Goal: Transaction & Acquisition: Book appointment/travel/reservation

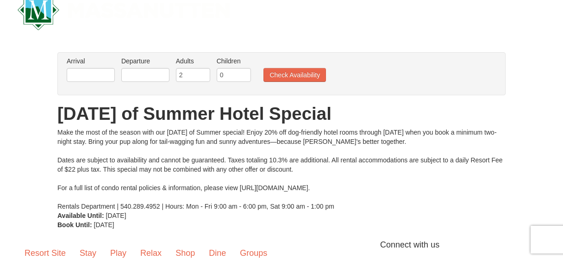
scroll to position [24, 0]
click at [80, 74] on input "text" at bounding box center [91, 75] width 48 height 14
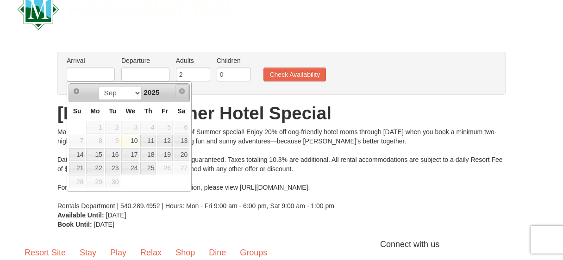
click at [184, 92] on span "Next" at bounding box center [181, 91] width 7 height 7
click at [182, 91] on span "Next" at bounding box center [181, 91] width 7 height 7
click at [179, 88] on span "Next" at bounding box center [181, 91] width 7 height 7
click at [132, 95] on select "Sep" at bounding box center [120, 93] width 43 height 14
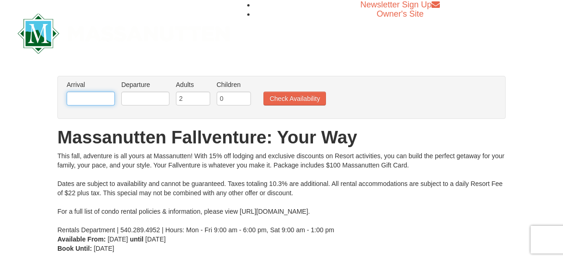
click at [107, 100] on input "text" at bounding box center [91, 99] width 48 height 14
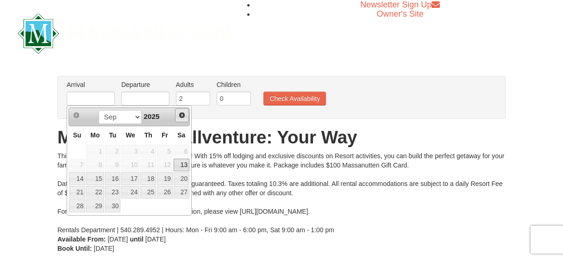
click at [179, 114] on span "Next" at bounding box center [181, 115] width 7 height 7
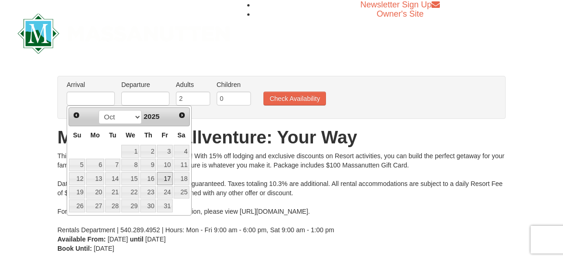
click at [164, 176] on link "17" at bounding box center [165, 178] width 16 height 13
type input "[DATE]"
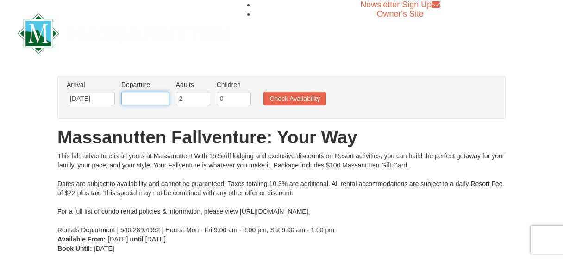
click at [147, 96] on input "text" at bounding box center [145, 99] width 48 height 14
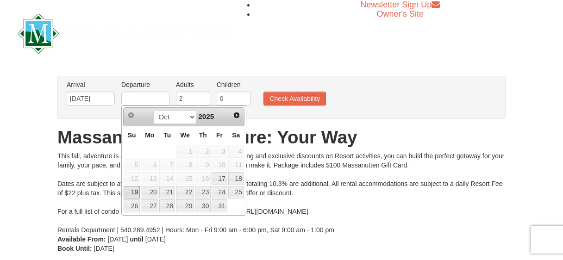
click at [131, 192] on link "19" at bounding box center [132, 192] width 16 height 13
type input "[DATE]"
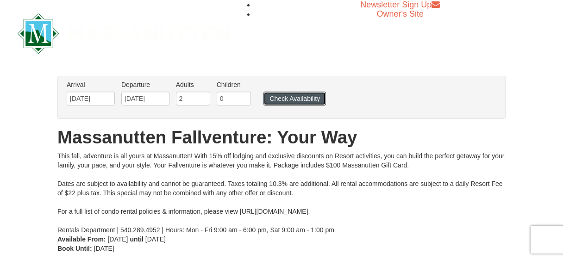
click at [294, 98] on button "Check Availability" at bounding box center [294, 99] width 63 height 14
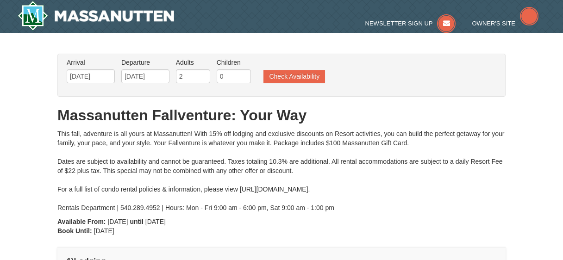
type input "[DATE]"
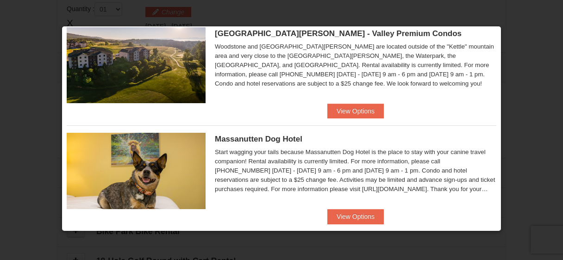
scroll to position [468, 0]
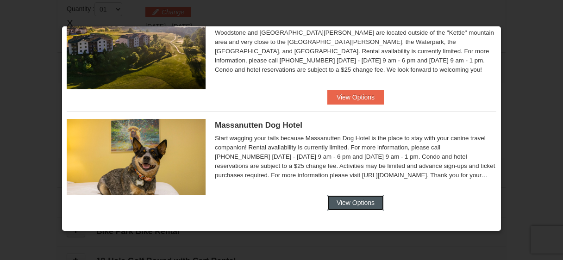
click at [348, 202] on button "View Options" at bounding box center [355, 202] width 56 height 15
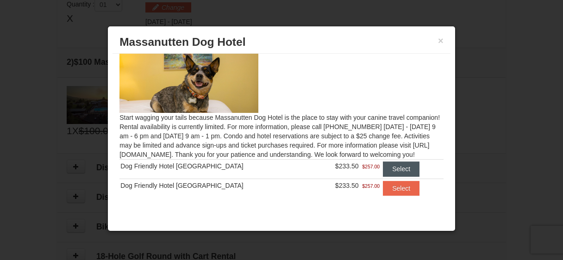
scroll to position [288, 0]
click at [383, 167] on button "Select" at bounding box center [401, 169] width 37 height 15
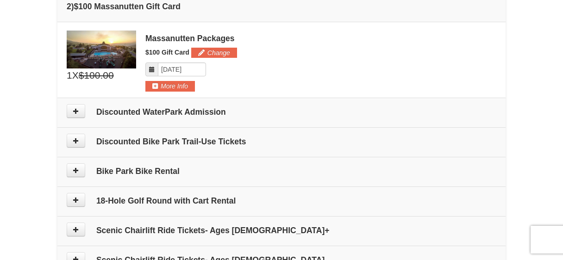
scroll to position [386, 0]
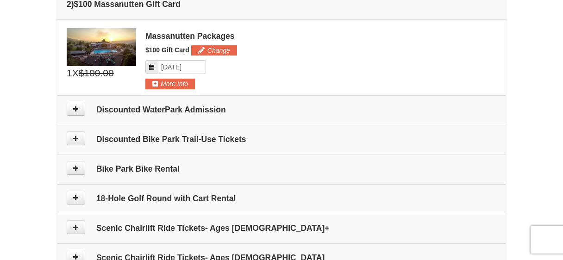
click at [320, 198] on h4 "18-Hole Golf Round with Cart Rental" at bounding box center [282, 198] width 430 height 9
click at [78, 199] on icon at bounding box center [76, 197] width 6 height 6
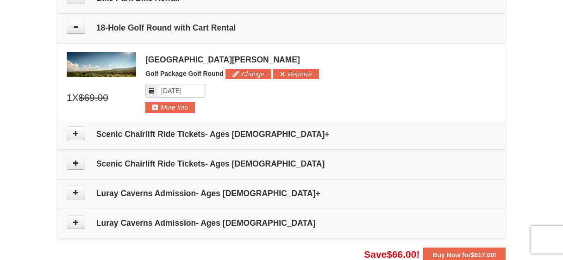
scroll to position [556, 0]
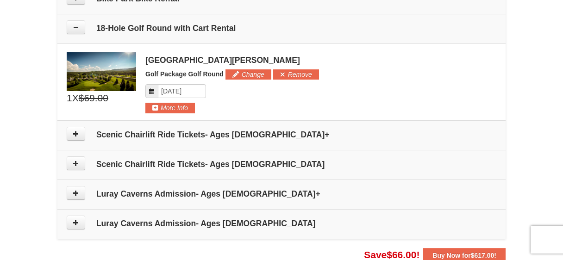
click at [150, 90] on icon at bounding box center [152, 91] width 6 height 6
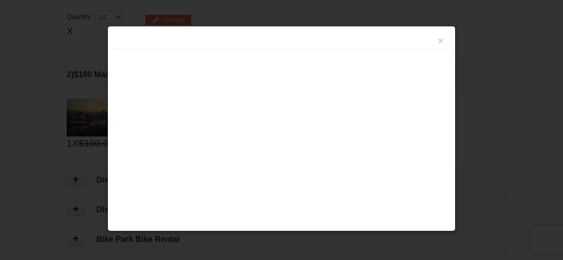
scroll to position [283, 0]
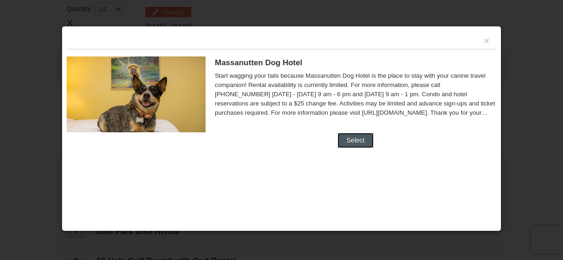
click at [353, 135] on button "Select" at bounding box center [356, 140] width 37 height 15
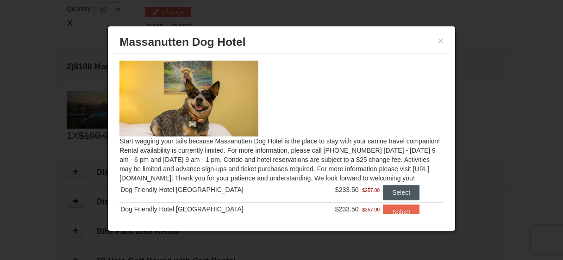
scroll to position [33, 0]
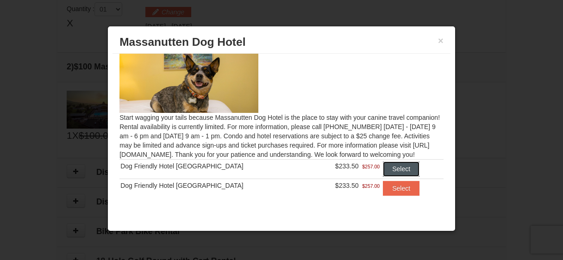
click at [383, 170] on button "Select" at bounding box center [401, 169] width 37 height 15
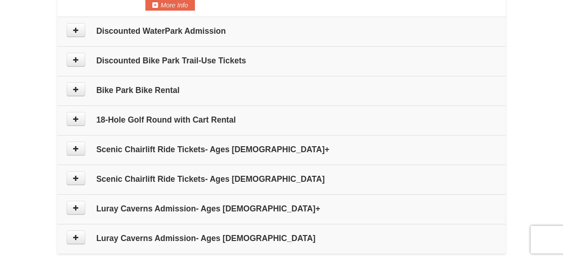
scroll to position [468, 0]
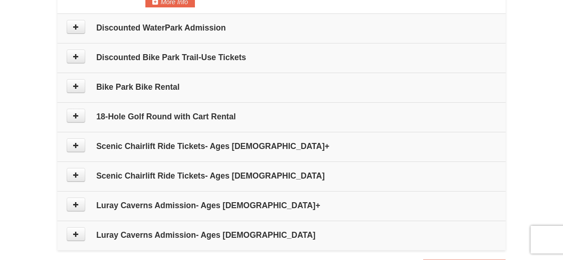
click at [266, 117] on h4 "18-Hole Golf Round with Cart Rental" at bounding box center [282, 116] width 430 height 9
click at [80, 115] on button at bounding box center [76, 116] width 19 height 14
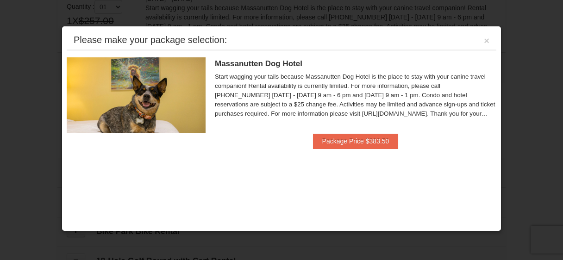
scroll to position [285, 0]
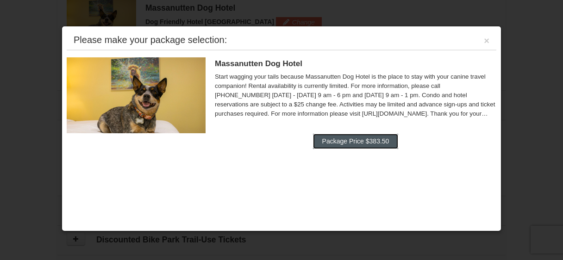
click at [332, 140] on button "Package Price $383.50" at bounding box center [356, 141] width 86 height 15
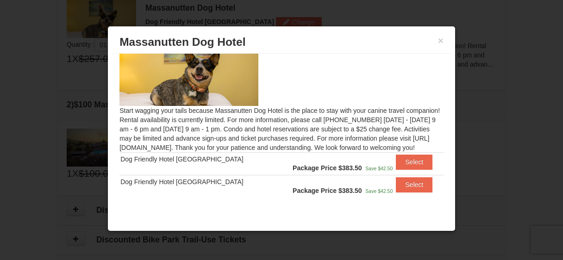
click at [437, 43] on h3 "Massanutten Dog Hotel" at bounding box center [281, 42] width 324 height 14
click at [444, 41] on div "× Massanutten Dog Hotel" at bounding box center [282, 42] width 338 height 23
click at [442, 41] on button "×" at bounding box center [441, 40] width 6 height 9
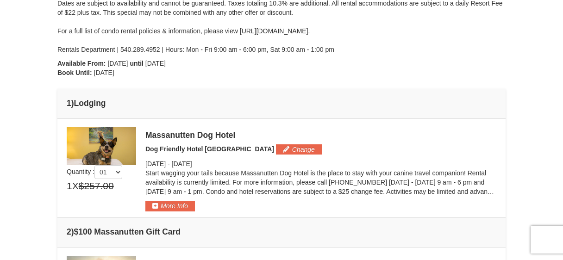
scroll to position [172, 0]
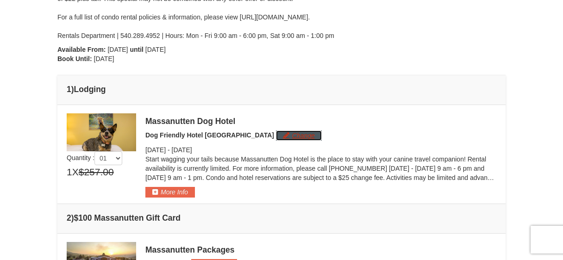
click at [276, 136] on button "Change" at bounding box center [299, 136] width 46 height 10
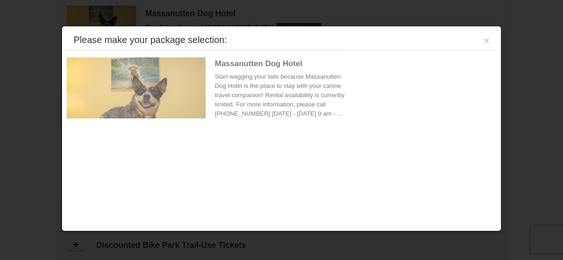
scroll to position [285, 0]
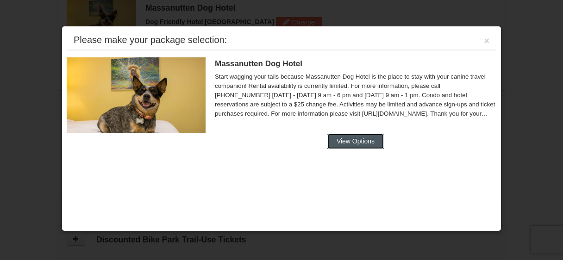
click at [360, 137] on button "View Options" at bounding box center [355, 141] width 56 height 15
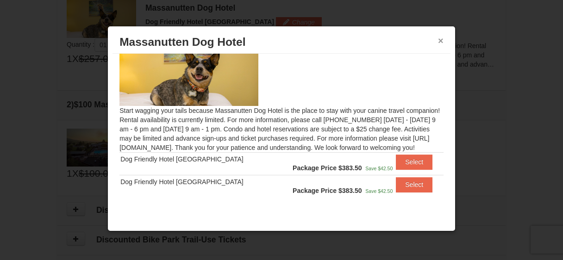
click at [443, 42] on button "×" at bounding box center [441, 40] width 6 height 9
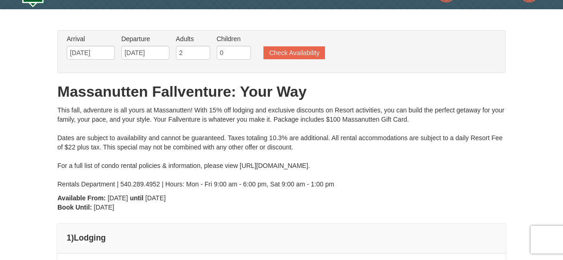
scroll to position [0, 0]
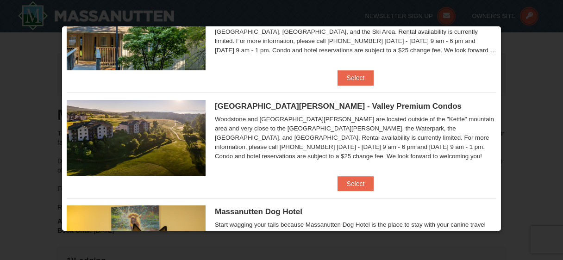
scroll to position [381, 0]
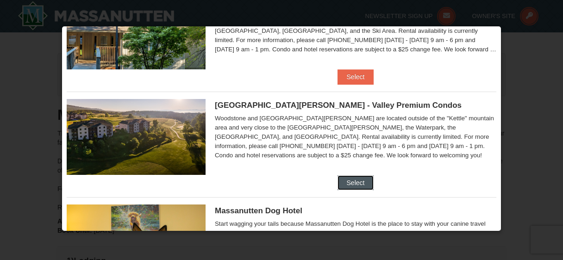
click at [350, 182] on button "Select" at bounding box center [356, 183] width 37 height 15
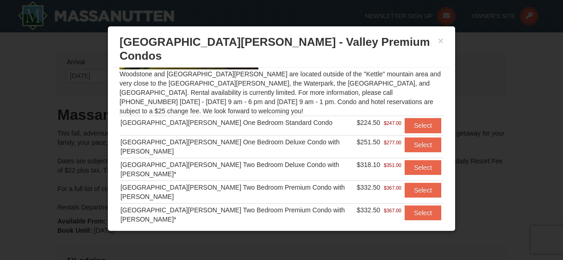
scroll to position [79, 0]
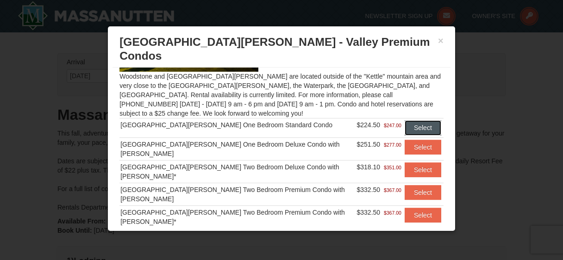
click at [414, 120] on button "Select" at bounding box center [423, 127] width 37 height 15
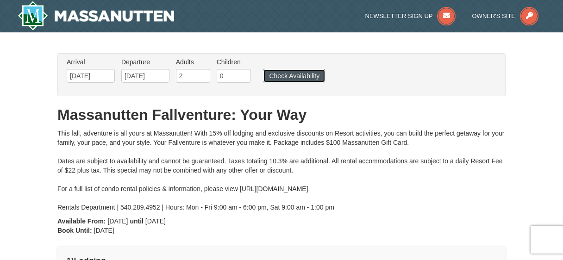
click at [305, 72] on button "Check Availability" at bounding box center [294, 75] width 62 height 13
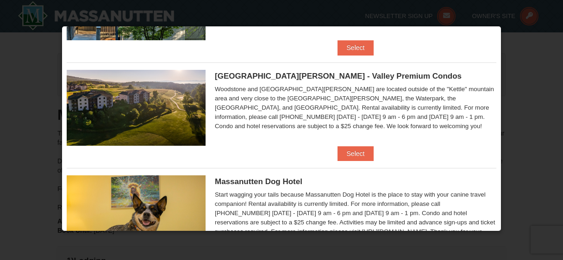
scroll to position [410, 0]
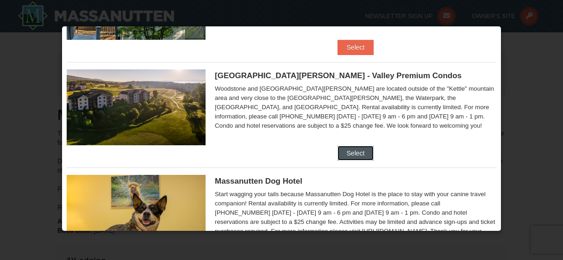
click at [356, 153] on button "Select" at bounding box center [356, 153] width 37 height 15
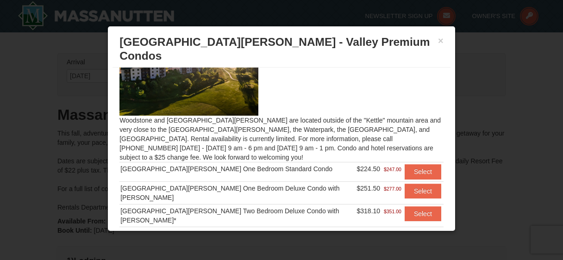
scroll to position [36, 0]
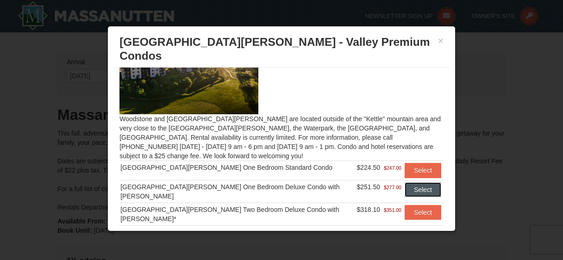
click at [412, 182] on button "Select" at bounding box center [423, 189] width 37 height 15
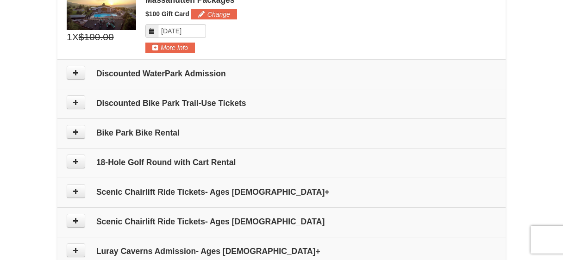
scroll to position [429, 0]
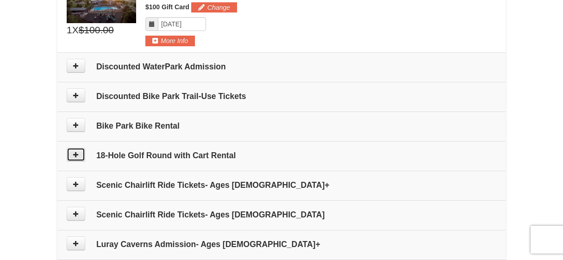
click at [79, 152] on icon at bounding box center [76, 154] width 6 height 6
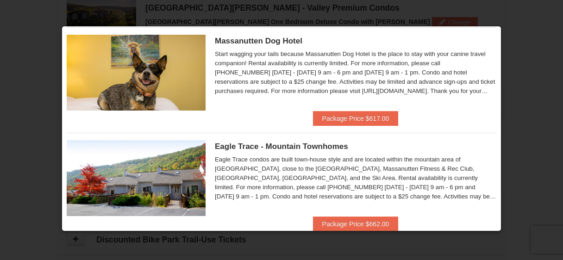
scroll to position [0, 0]
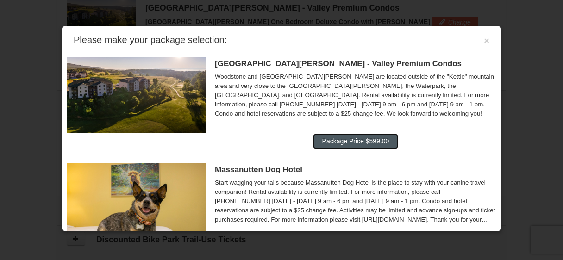
click at [370, 136] on button "Package Price $599.00" at bounding box center [356, 141] width 86 height 15
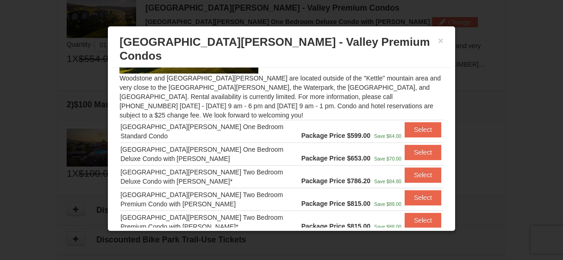
scroll to position [99, 0]
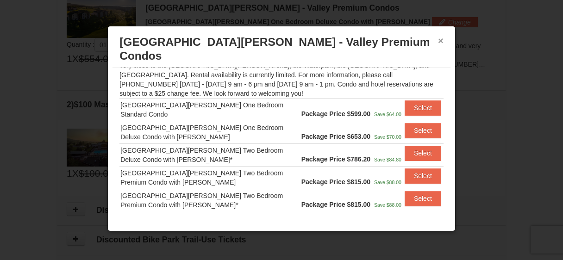
click at [442, 38] on button "×" at bounding box center [441, 40] width 6 height 9
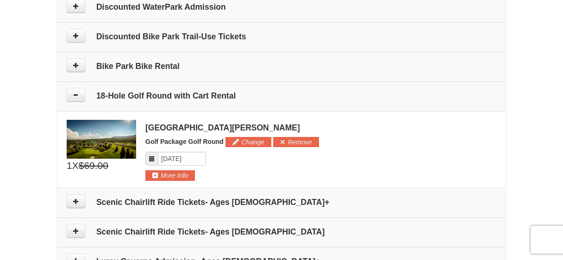
scroll to position [491, 0]
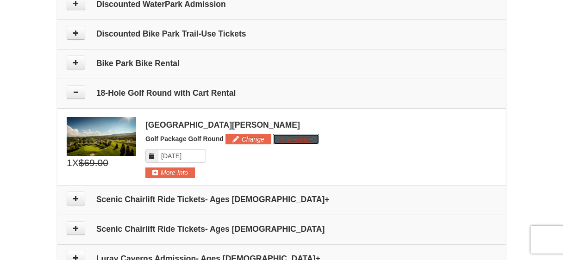
click at [294, 137] on button "Remove" at bounding box center [296, 139] width 46 height 10
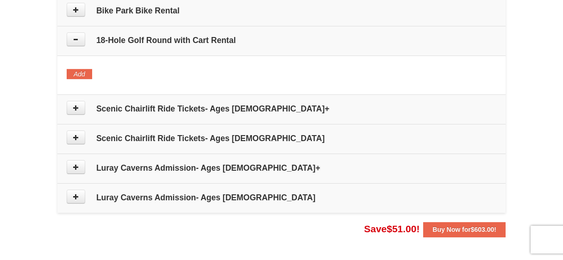
scroll to position [556, 0]
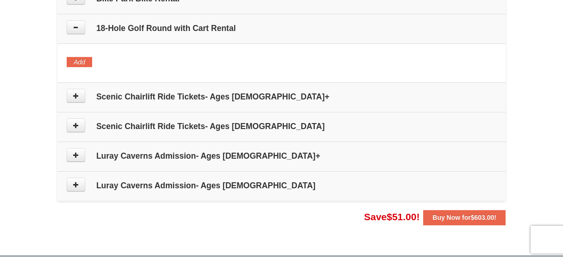
click at [207, 157] on h4 "Luray Caverns Admission- Ages [DEMOGRAPHIC_DATA]+" at bounding box center [282, 155] width 430 height 9
click at [78, 157] on icon at bounding box center [76, 155] width 6 height 6
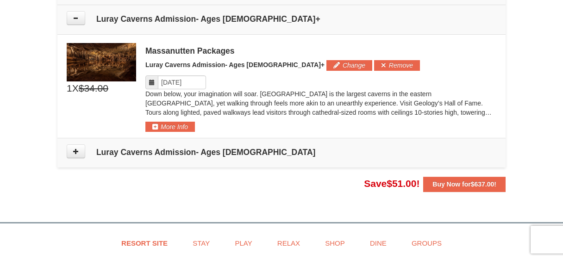
scroll to position [698, 0]
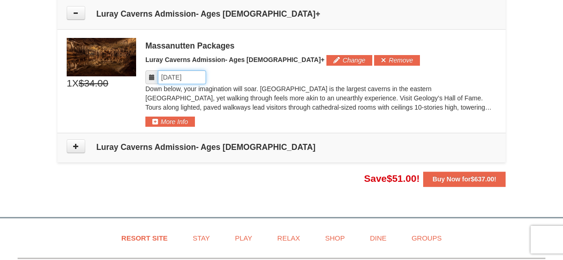
click at [204, 76] on input "Please format dates MM/DD/YYYY" at bounding box center [182, 77] width 48 height 14
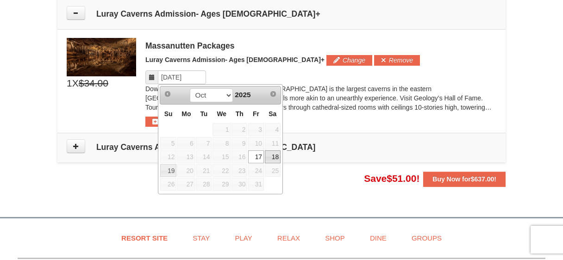
click at [271, 159] on link "18" at bounding box center [273, 156] width 16 height 13
type input "[DATE]"
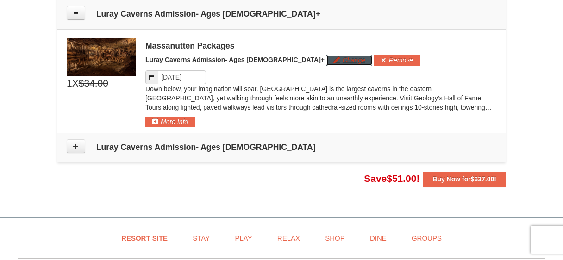
click at [326, 63] on button "Change" at bounding box center [349, 60] width 46 height 10
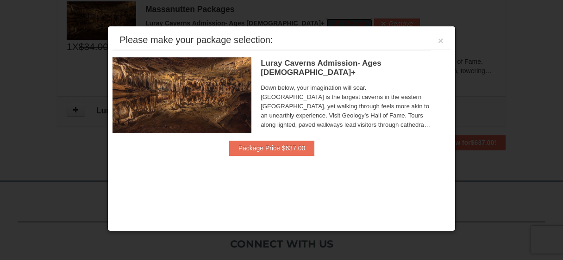
scroll to position [736, 0]
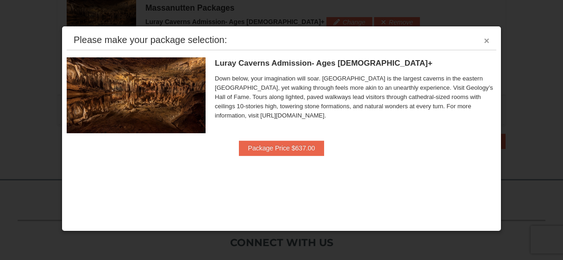
click at [486, 40] on button "×" at bounding box center [487, 40] width 6 height 9
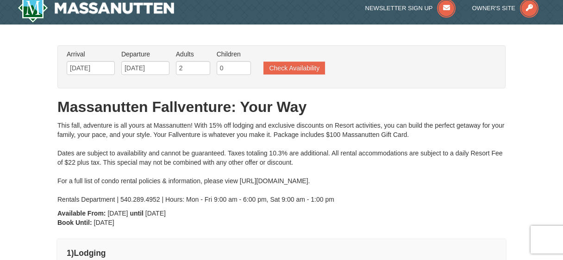
scroll to position [0, 0]
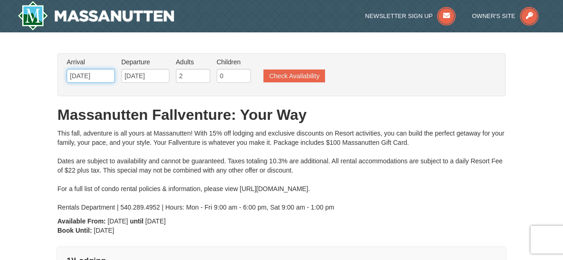
click at [107, 75] on input "10/17/2025" at bounding box center [91, 76] width 48 height 14
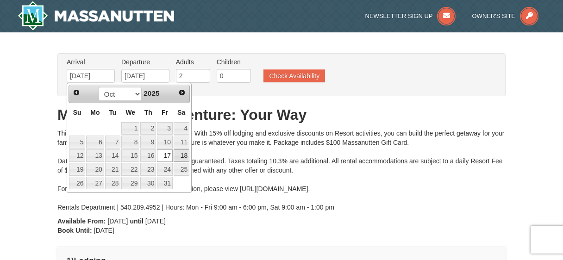
click at [182, 157] on link "18" at bounding box center [182, 156] width 16 height 13
type input "[DATE]"
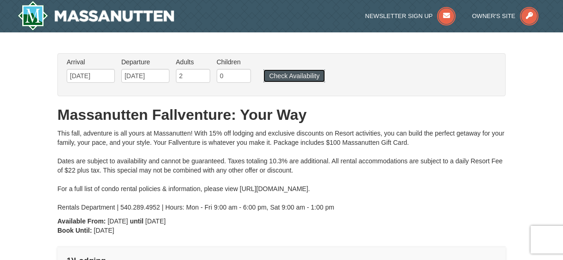
click at [291, 76] on button "Check Availability" at bounding box center [294, 75] width 62 height 13
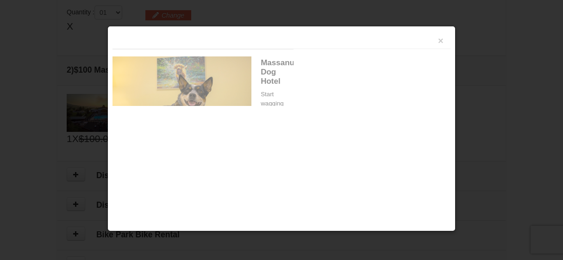
scroll to position [283, 0]
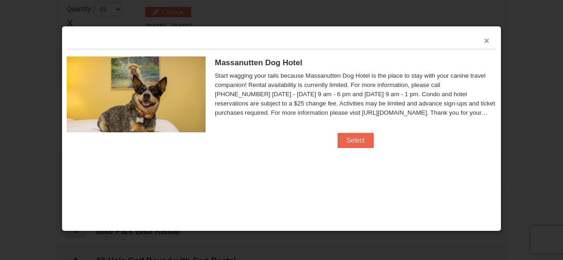
click at [484, 39] on button "×" at bounding box center [487, 40] width 6 height 9
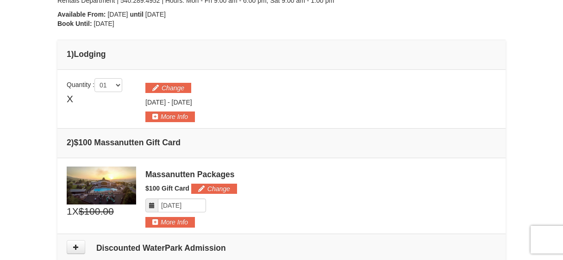
scroll to position [213, 0]
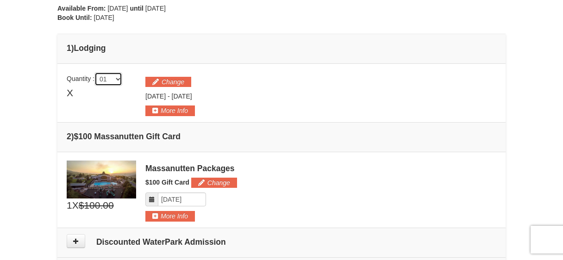
click at [117, 78] on select "01 02 03 04 05" at bounding box center [108, 79] width 28 height 14
click select "01 02 03 04 05" at bounding box center [108, 79] width 28 height 14
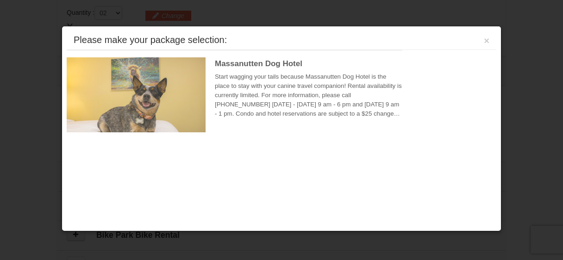
scroll to position [283, 0]
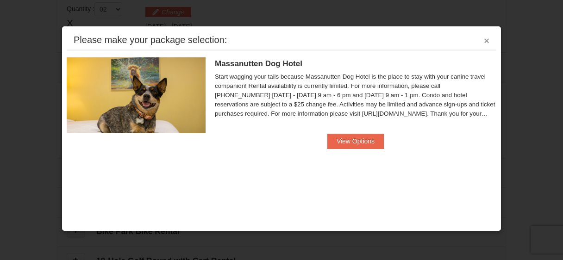
click at [484, 39] on button "×" at bounding box center [487, 40] width 6 height 9
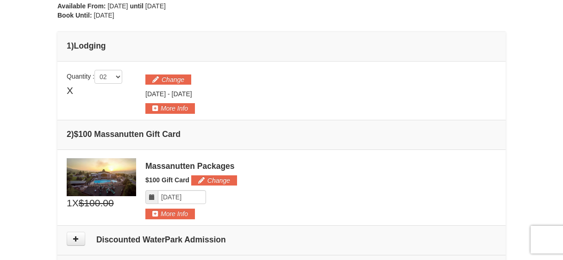
scroll to position [214, 0]
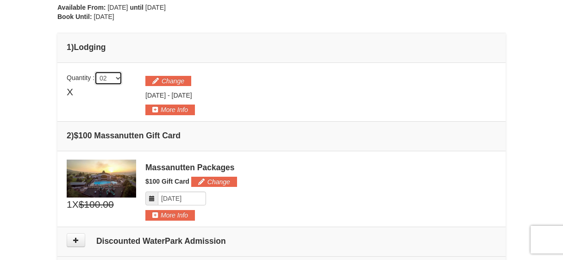
click at [113, 82] on select "01 02 03 04 05" at bounding box center [108, 78] width 28 height 14
select select "1"
click select "01 02 03 04 05" at bounding box center [108, 78] width 28 height 14
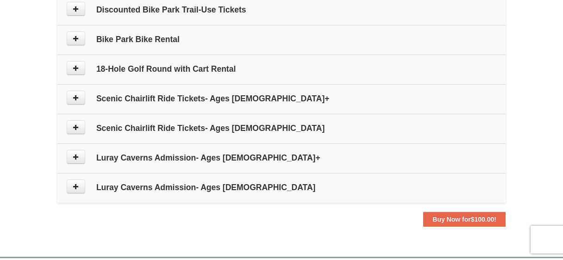
scroll to position [477, 0]
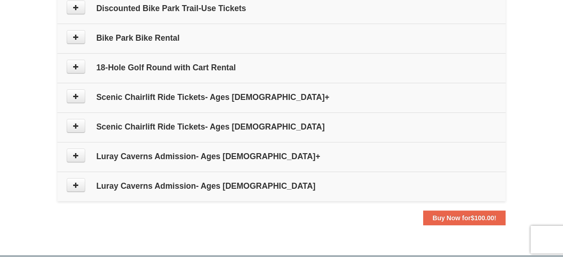
click at [156, 155] on h4 "Luray Caverns Admission- Ages [DEMOGRAPHIC_DATA]+" at bounding box center [282, 156] width 430 height 9
click at [74, 157] on icon at bounding box center [76, 155] width 6 height 6
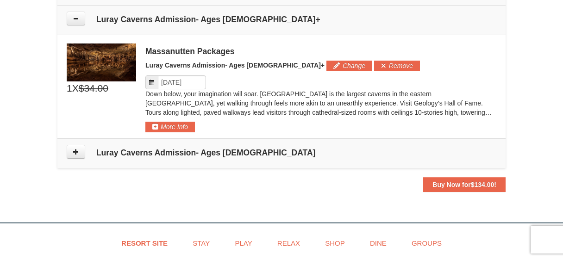
scroll to position [619, 0]
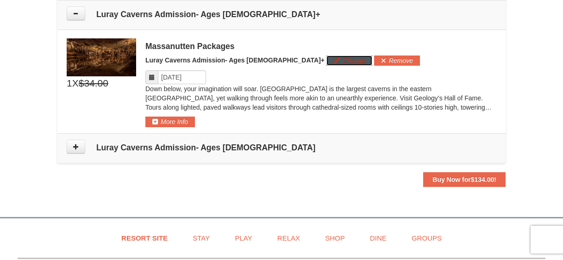
click at [326, 57] on button "Change" at bounding box center [349, 61] width 46 height 10
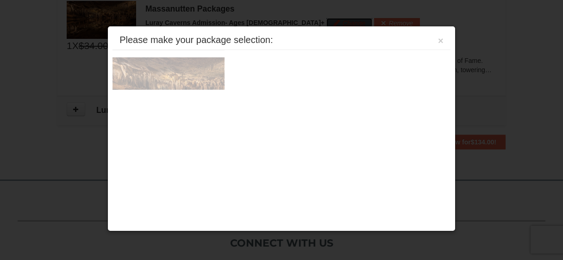
scroll to position [657, 0]
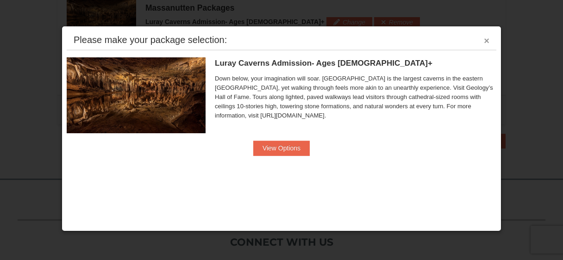
click at [485, 39] on button "×" at bounding box center [487, 40] width 6 height 9
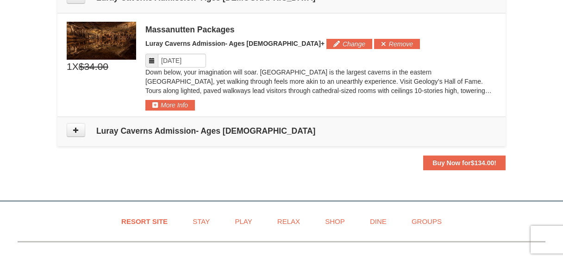
scroll to position [636, 0]
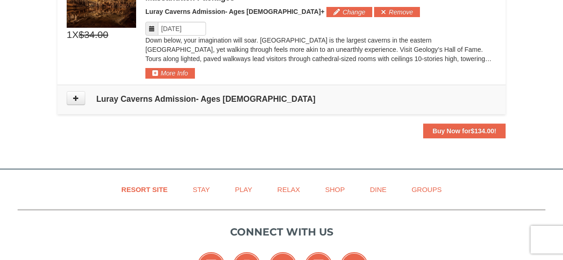
scroll to position [667, 0]
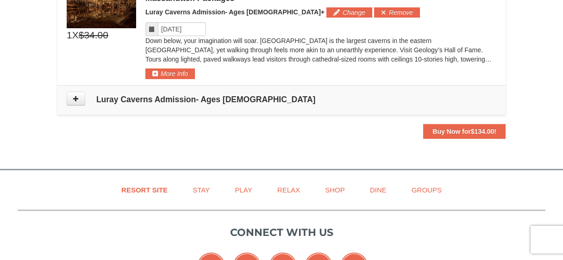
click at [449, 125] on button "Buy Now for $134.00 !" at bounding box center [464, 131] width 82 height 15
click at [448, 131] on strong "Buy Now for $134.00 !" at bounding box center [465, 131] width 64 height 7
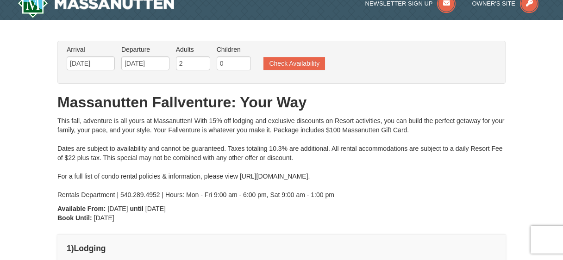
scroll to position [8, 0]
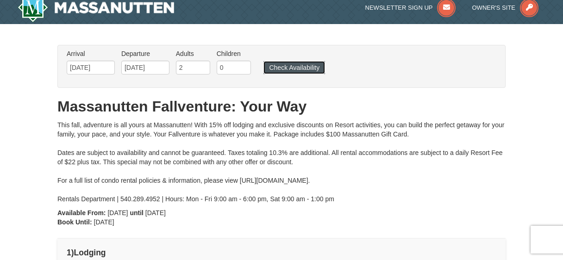
click at [301, 69] on button "Check Availability" at bounding box center [294, 67] width 62 height 13
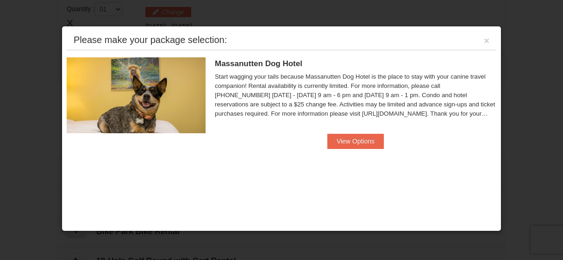
scroll to position [8, 0]
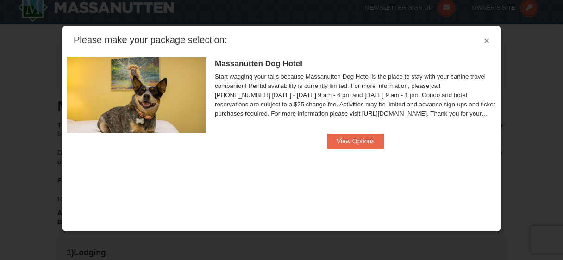
click at [485, 41] on button "×" at bounding box center [487, 40] width 6 height 9
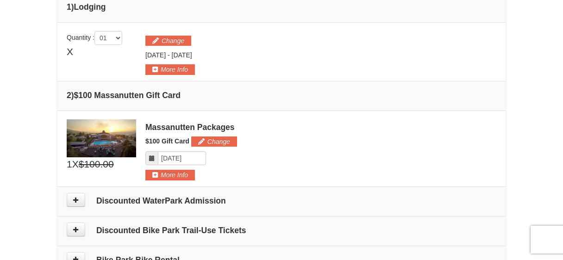
scroll to position [257, 0]
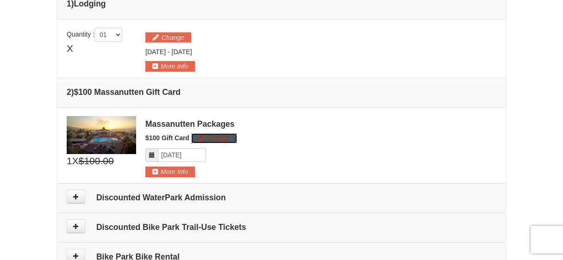
click at [208, 139] on button "Change" at bounding box center [214, 138] width 46 height 10
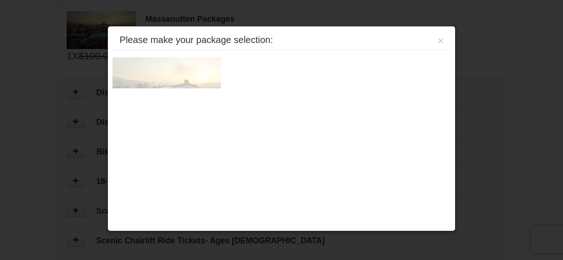
scroll to position [374, 0]
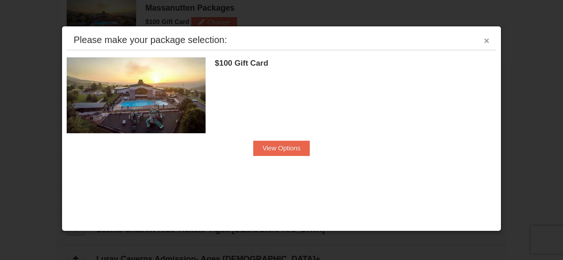
click at [486, 41] on button "×" at bounding box center [487, 40] width 6 height 9
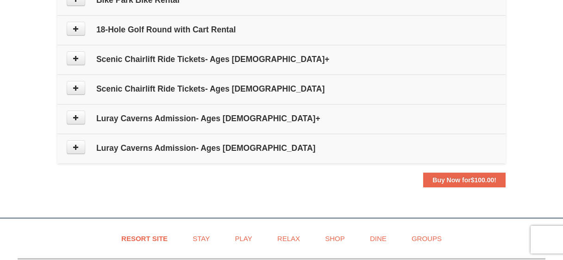
scroll to position [516, 0]
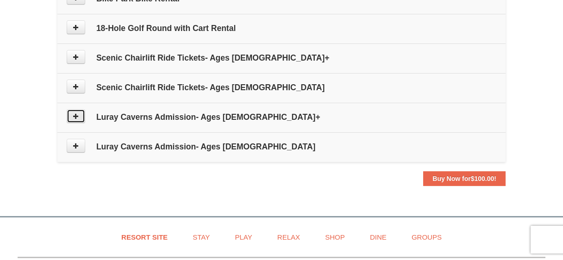
click at [82, 113] on button at bounding box center [76, 116] width 19 height 14
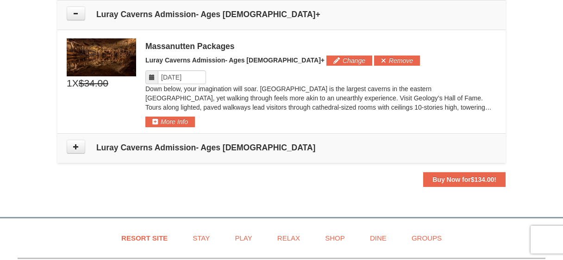
scroll to position [619, 0]
click at [200, 77] on input "Please format dates MM/DD/YYYY" at bounding box center [182, 77] width 48 height 14
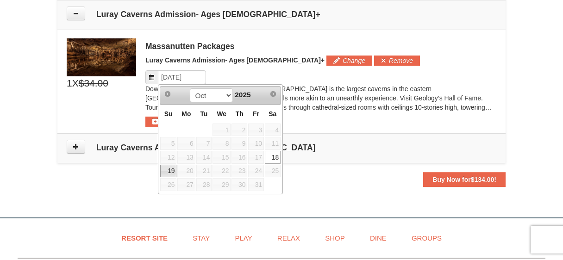
click at [166, 176] on link "19" at bounding box center [168, 171] width 16 height 13
type input "[DATE]"
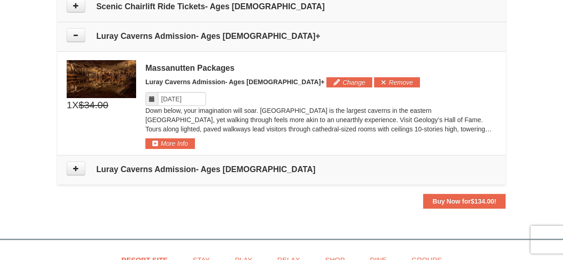
scroll to position [598, 0]
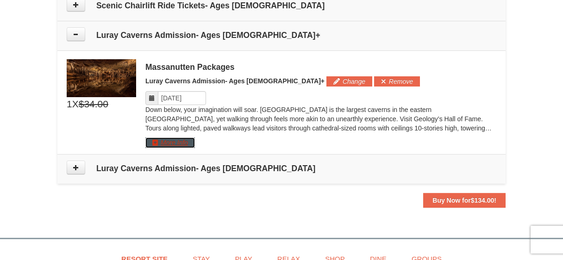
click at [159, 140] on button "More Info" at bounding box center [170, 143] width 50 height 10
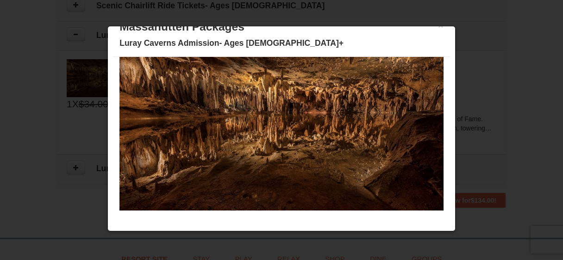
scroll to position [0, 0]
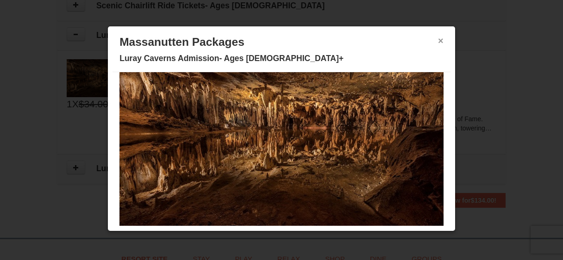
click at [443, 41] on div "× Massanutten Packages Luray Caverns Admission- Ages 13+" at bounding box center [282, 51] width 338 height 41
click at [442, 42] on button "×" at bounding box center [441, 40] width 6 height 9
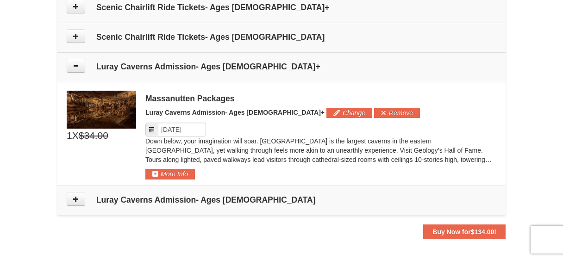
scroll to position [561, 0]
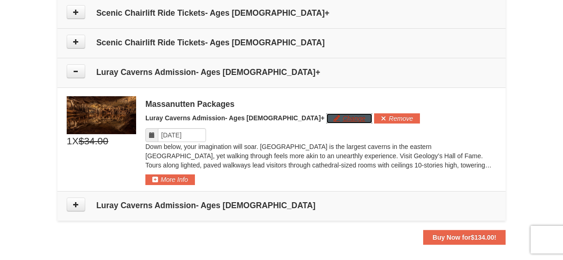
click at [326, 120] on button "Change" at bounding box center [349, 118] width 46 height 10
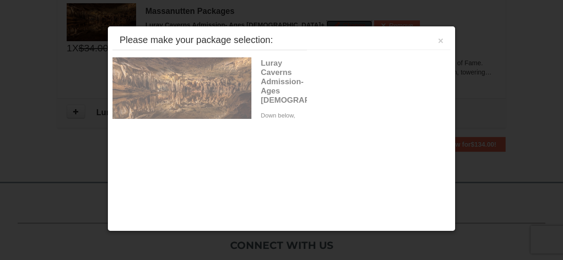
scroll to position [657, 0]
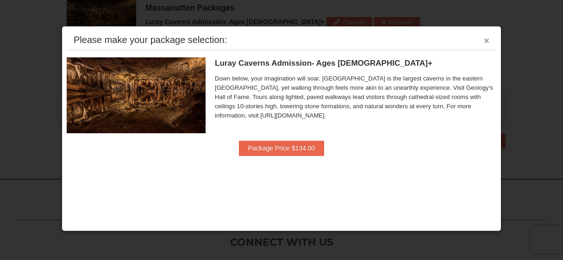
click at [486, 42] on button "×" at bounding box center [487, 40] width 6 height 9
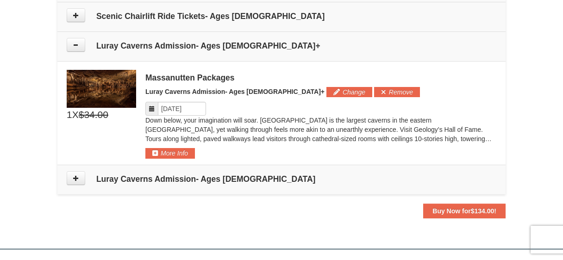
scroll to position [585, 0]
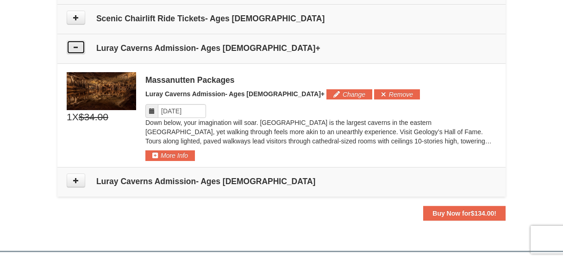
click at [78, 48] on icon at bounding box center [76, 47] width 6 height 6
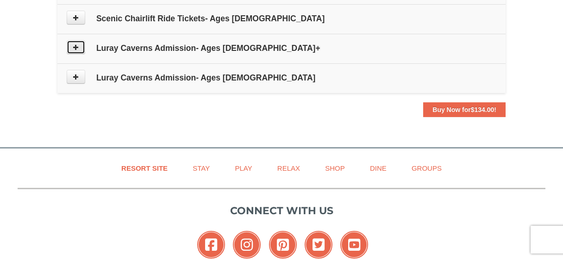
click at [78, 48] on icon at bounding box center [76, 47] width 6 height 6
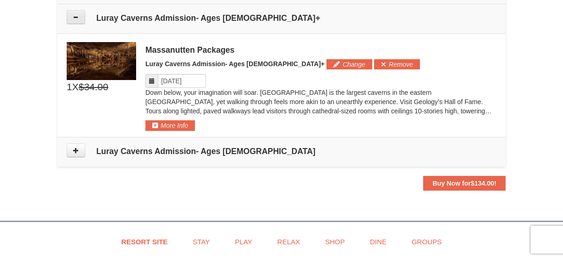
scroll to position [619, 0]
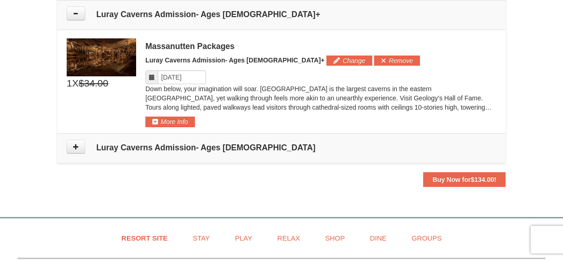
click at [75, 81] on span "X" at bounding box center [75, 83] width 6 height 14
click at [101, 82] on span "$34.00" at bounding box center [94, 83] width 30 height 14
click at [452, 178] on strong "Buy Now for $134.00 !" at bounding box center [465, 179] width 64 height 7
click at [458, 178] on strong "Buy Now for $134.00 !" at bounding box center [465, 179] width 64 height 7
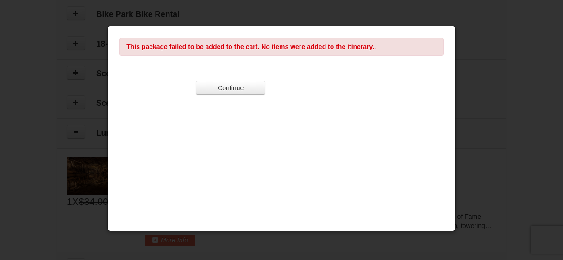
scroll to position [502, 0]
click at [246, 83] on button "Continue" at bounding box center [230, 88] width 69 height 14
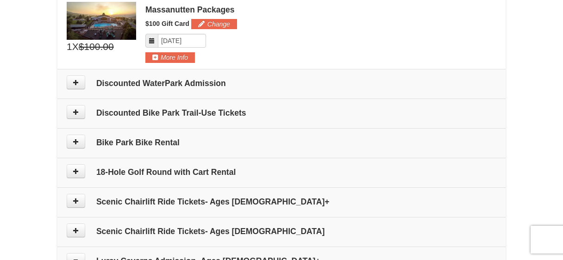
scroll to position [374, 0]
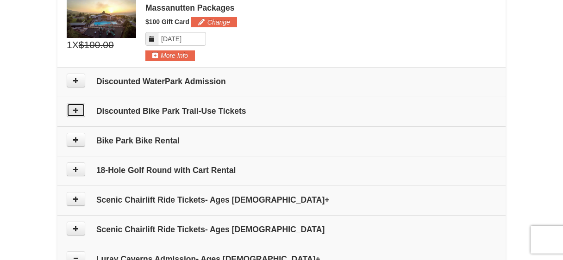
click at [77, 107] on icon at bounding box center [76, 110] width 6 height 6
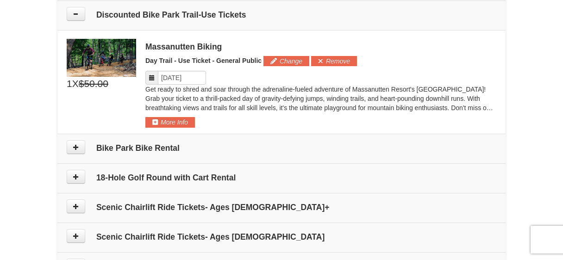
scroll to position [470, 0]
click at [341, 56] on button "Remove" at bounding box center [334, 61] width 46 height 10
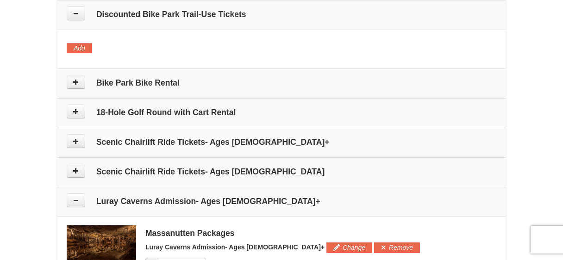
click at [162, 82] on h4 "Bike Park Bike Rental" at bounding box center [282, 82] width 430 height 9
click at [77, 82] on icon at bounding box center [76, 82] width 6 height 6
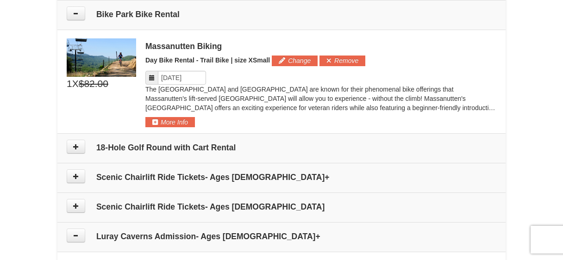
scroll to position [539, 0]
click at [337, 61] on button "Remove" at bounding box center [343, 60] width 46 height 10
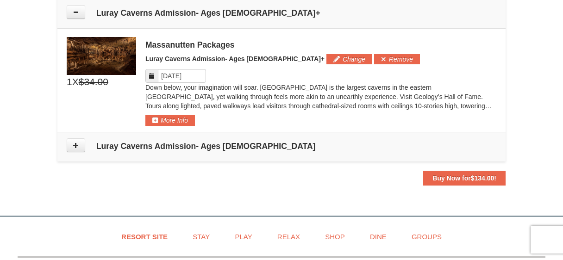
scroll to position [693, 0]
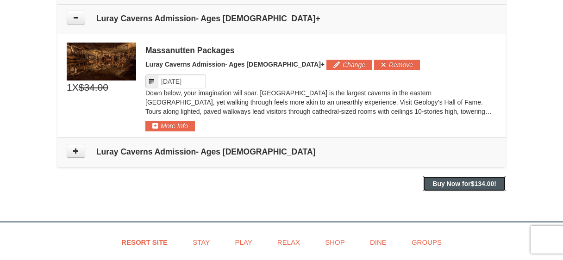
click at [459, 185] on strong "Buy Now for $134.00 !" at bounding box center [465, 183] width 64 height 7
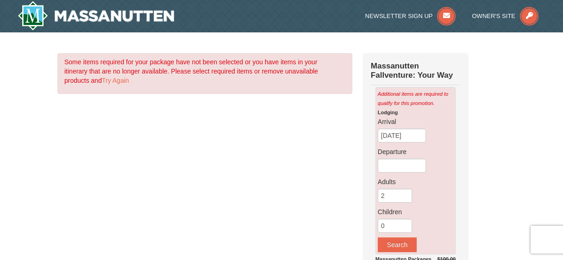
scroll to position [3, 0]
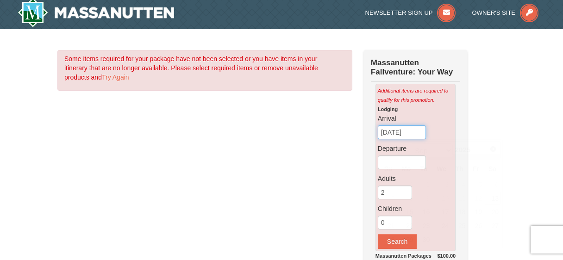
click at [422, 130] on input "[DATE]" at bounding box center [402, 132] width 48 height 14
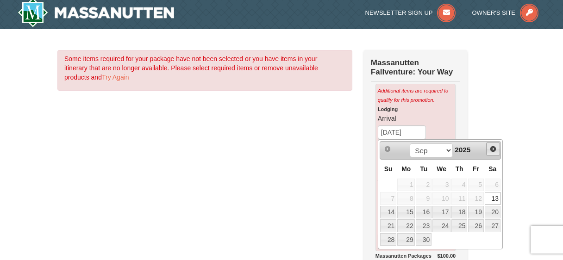
click at [493, 148] on span "Next" at bounding box center [492, 148] width 7 height 7
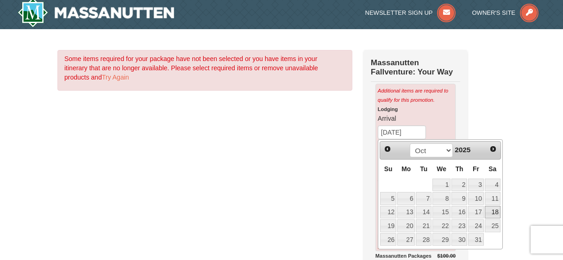
click at [490, 211] on link "18" at bounding box center [493, 212] width 16 height 13
type input "[DATE]"
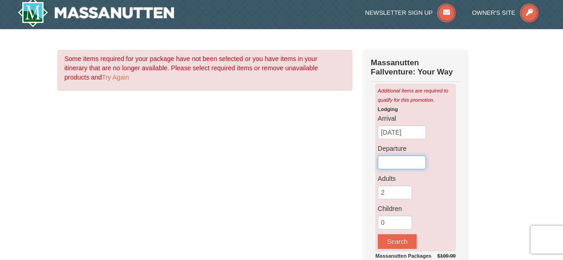
click at [407, 163] on input "text" at bounding box center [402, 163] width 48 height 14
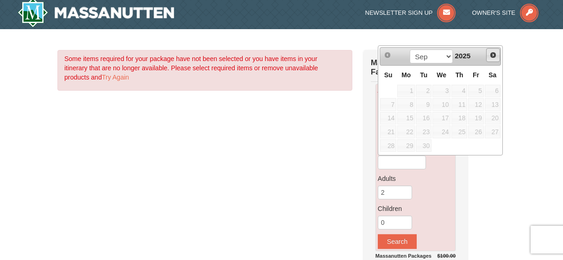
click at [491, 56] on span "Next" at bounding box center [492, 54] width 7 height 7
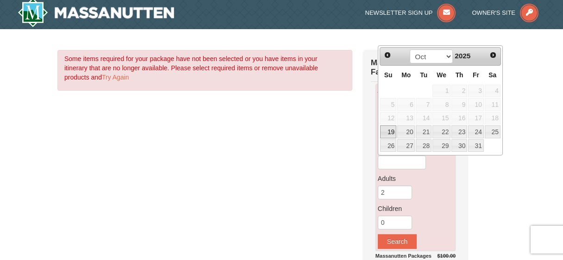
click at [388, 130] on link "19" at bounding box center [388, 131] width 16 height 13
type input "[DATE]"
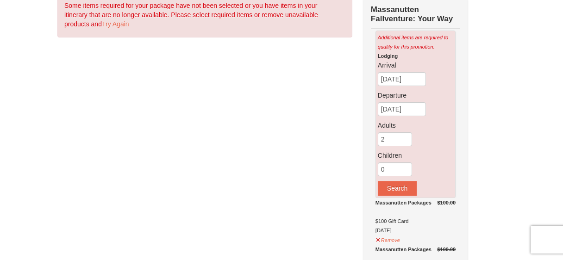
scroll to position [57, 0]
click at [398, 186] on button "Search" at bounding box center [397, 187] width 39 height 15
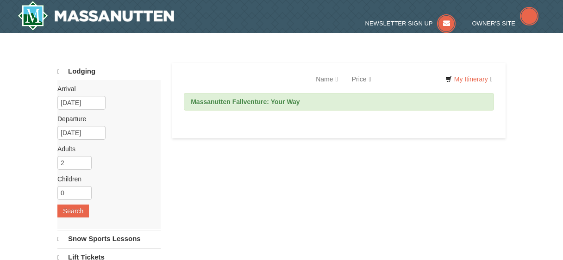
select select "9"
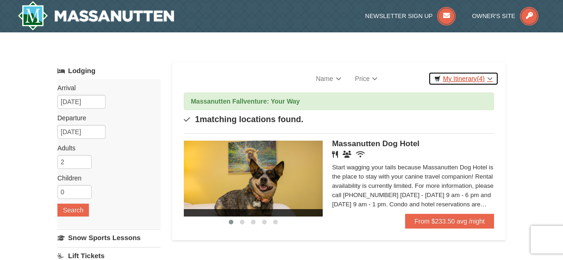
click at [463, 81] on link "My Itinerary (4)" at bounding box center [463, 79] width 70 height 14
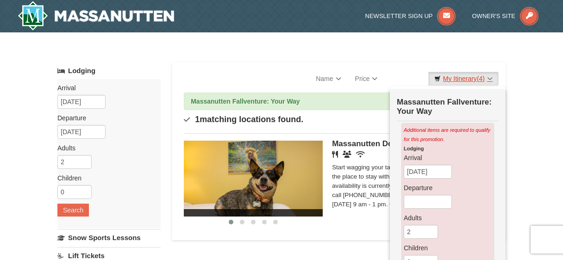
click at [462, 78] on link "My Itinerary (4)" at bounding box center [463, 79] width 70 height 14
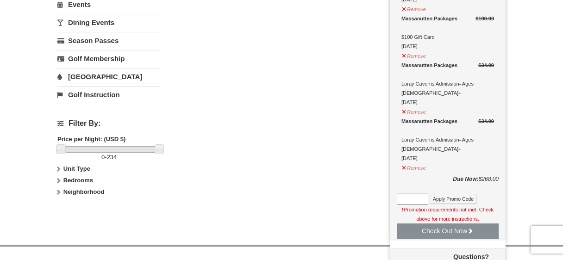
scroll to position [376, 0]
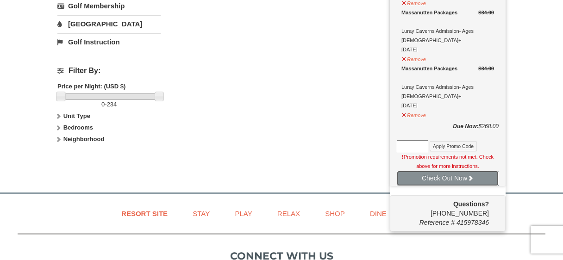
click at [452, 171] on button "Check Out Now" at bounding box center [448, 178] width 102 height 15
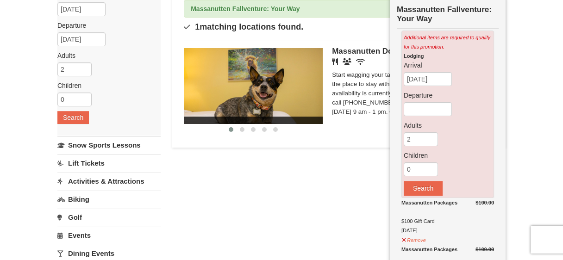
scroll to position [85, 0]
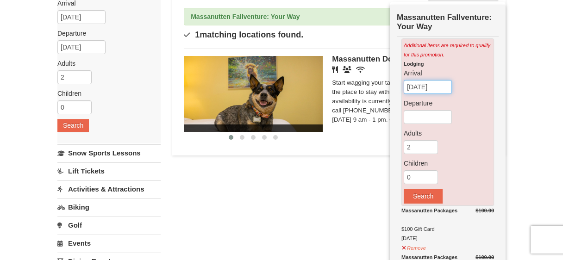
click at [444, 87] on input "09/13/2025" at bounding box center [428, 87] width 48 height 14
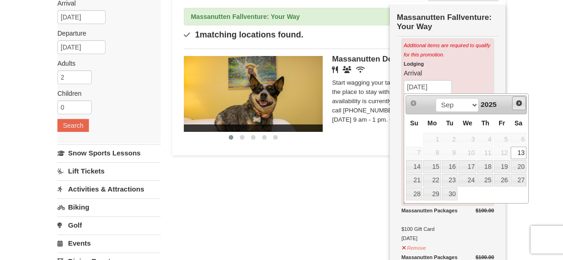
click at [519, 103] on span "Next" at bounding box center [518, 103] width 7 height 7
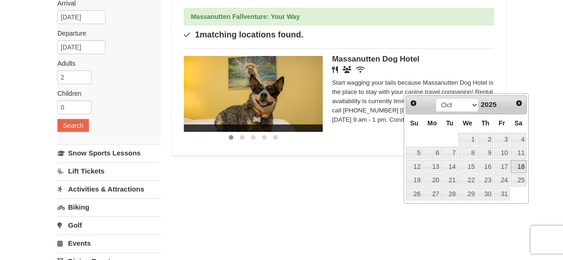
click at [519, 164] on link "18" at bounding box center [519, 166] width 16 height 13
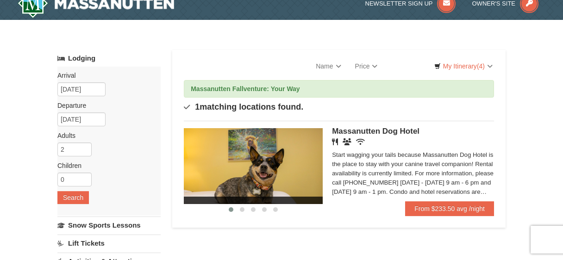
scroll to position [10, 0]
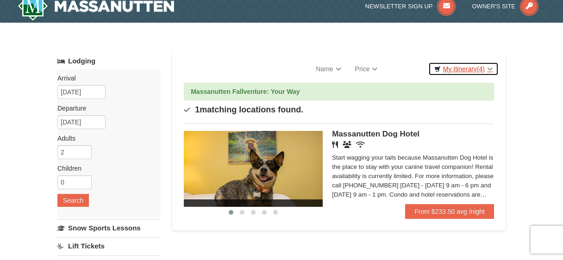
click at [477, 73] on link "My Itinerary (4)" at bounding box center [463, 69] width 70 height 14
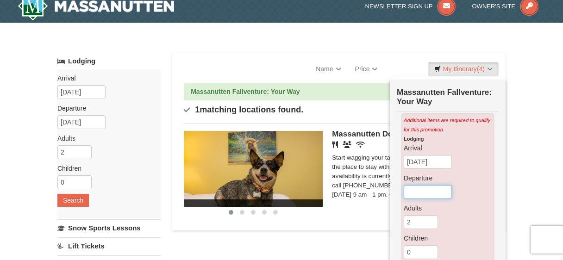
click at [438, 189] on input "text" at bounding box center [428, 192] width 48 height 14
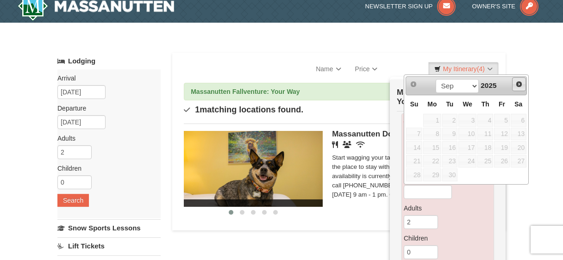
click at [518, 84] on span "Next" at bounding box center [518, 84] width 7 height 7
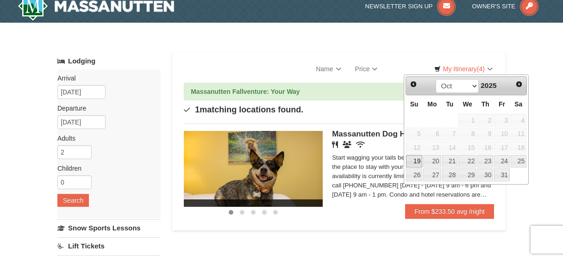
click at [414, 165] on link "19" at bounding box center [414, 161] width 16 height 13
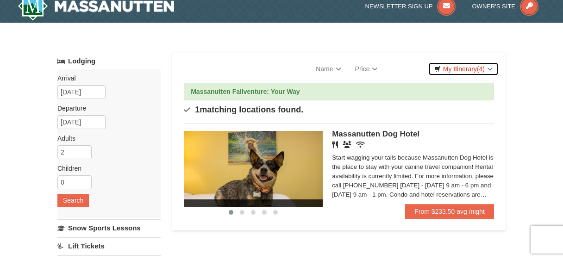
click at [472, 67] on link "My Itinerary (4)" at bounding box center [463, 69] width 70 height 14
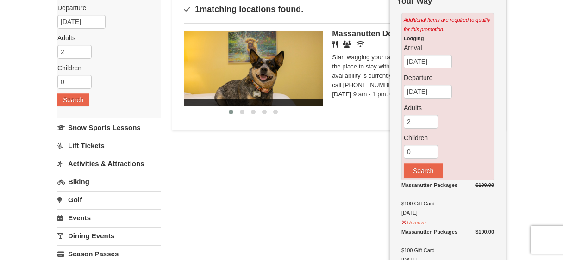
scroll to position [134, 0]
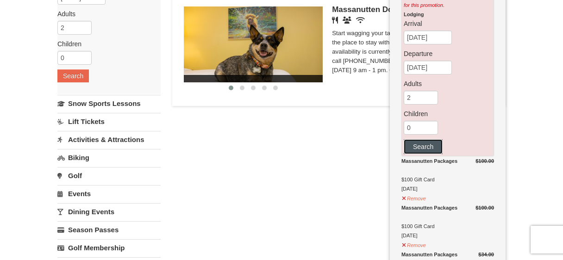
click at [429, 147] on button "Search" at bounding box center [423, 146] width 39 height 15
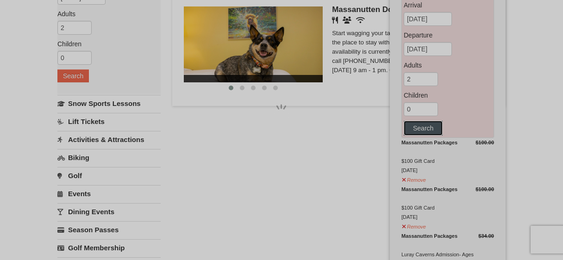
scroll to position [116, 0]
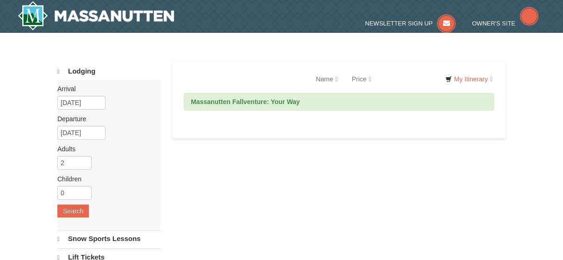
select select "9"
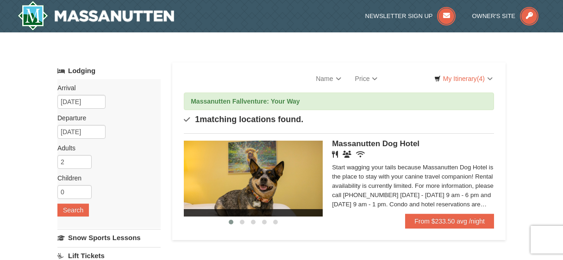
click at [295, 185] on img at bounding box center [253, 179] width 139 height 76
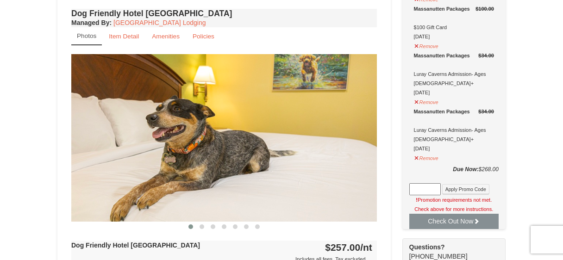
scroll to position [316, 0]
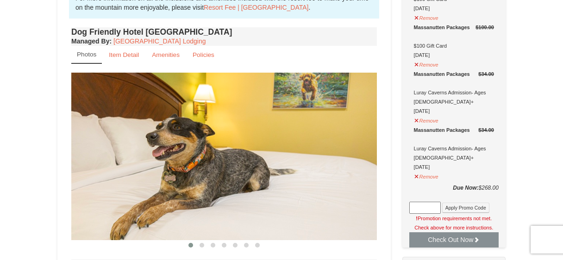
click at [213, 218] on img at bounding box center [224, 156] width 306 height 167
click at [202, 244] on span at bounding box center [202, 245] width 5 height 5
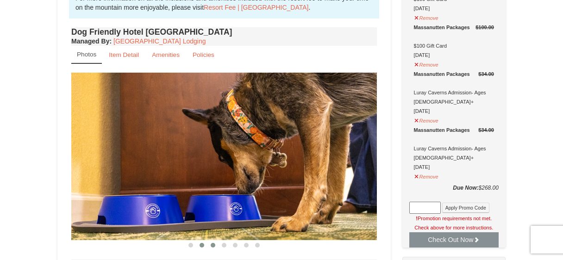
click at [214, 246] on span at bounding box center [213, 245] width 5 height 5
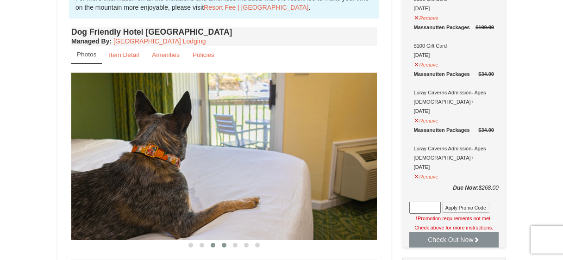
click at [224, 244] on span at bounding box center [224, 245] width 5 height 5
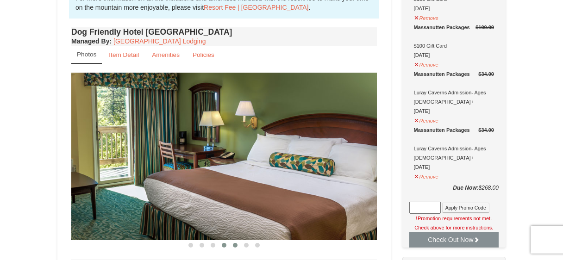
click at [234, 244] on span at bounding box center [235, 245] width 5 height 5
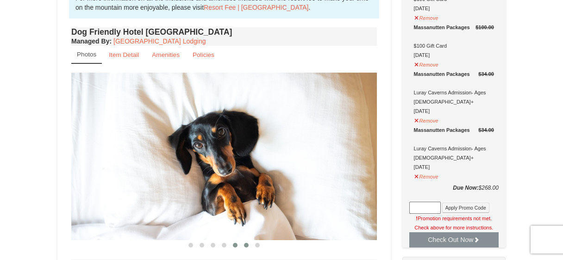
click at [246, 243] on span at bounding box center [246, 245] width 5 height 5
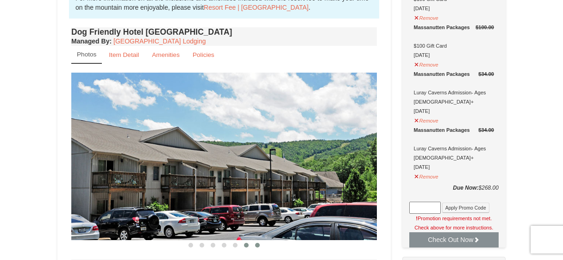
click at [257, 245] on span at bounding box center [257, 245] width 5 height 5
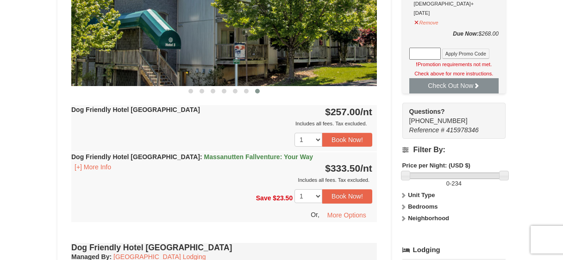
scroll to position [474, 0]
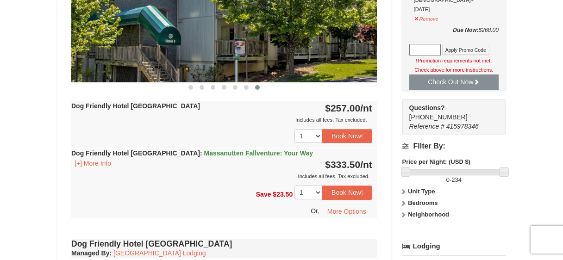
click at [228, 151] on span "Massanutten Fallventure: Your Way" at bounding box center [258, 153] width 109 height 7
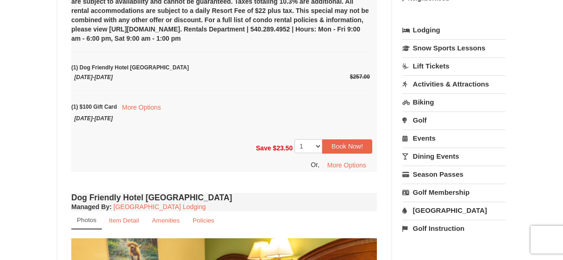
scroll to position [691, 0]
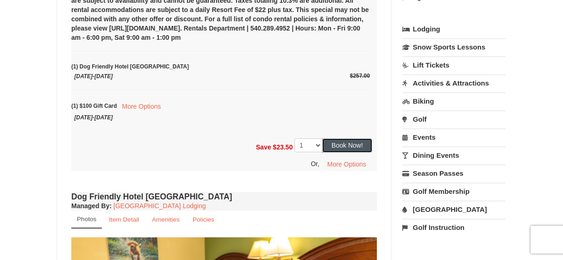
click at [349, 141] on button "Book Now!" at bounding box center [347, 145] width 50 height 14
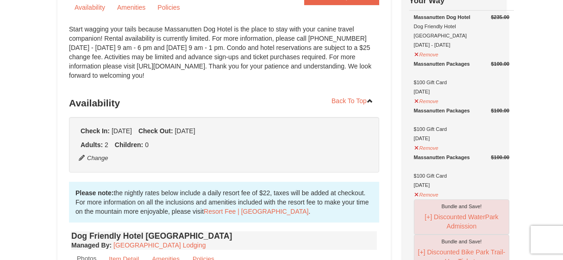
scroll to position [109, 0]
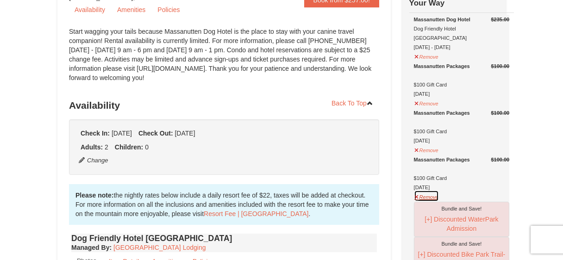
click at [423, 190] on button "Remove" at bounding box center [426, 196] width 25 height 12
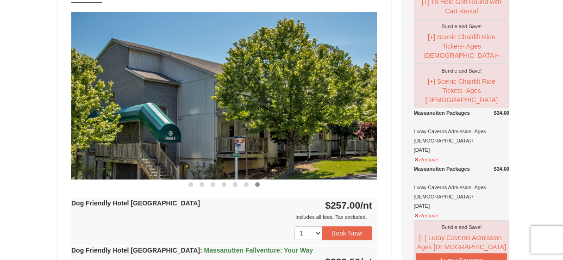
scroll to position [374, 0]
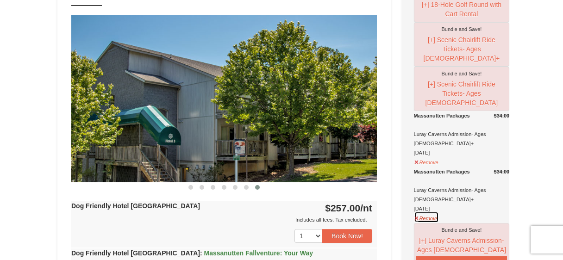
click at [423, 212] on button "Remove" at bounding box center [426, 218] width 25 height 12
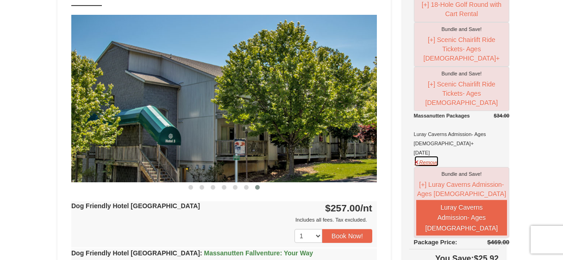
click at [420, 156] on button "Remove" at bounding box center [426, 162] width 25 height 12
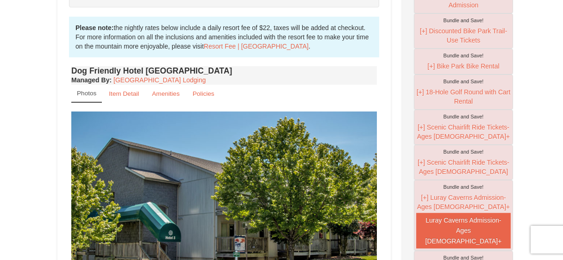
scroll to position [276, 0]
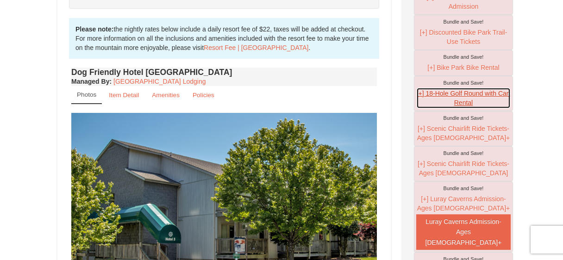
click at [443, 93] on button "[+] 18-Hole Golf Round with Cart Rental" at bounding box center [463, 98] width 95 height 21
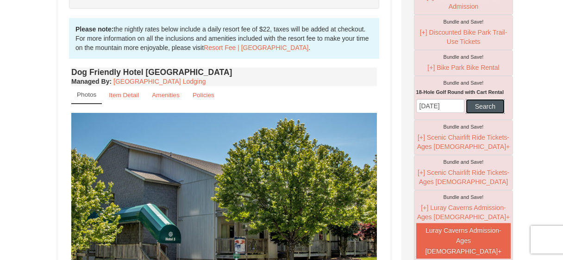
click at [466, 114] on button "Search" at bounding box center [485, 106] width 39 height 15
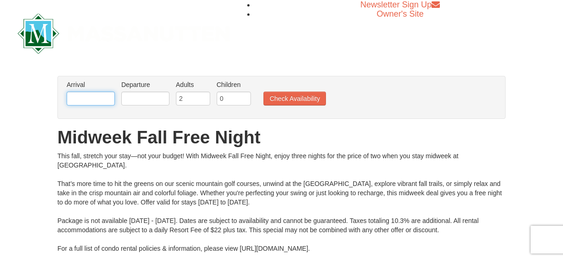
click at [101, 100] on input "text" at bounding box center [91, 99] width 48 height 14
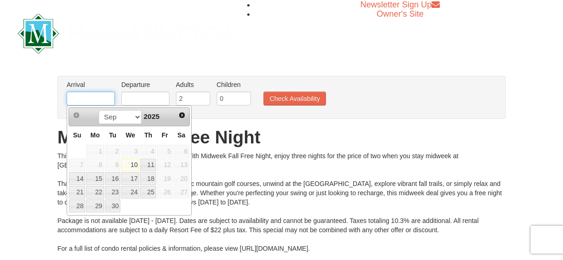
type input "[DATE]"
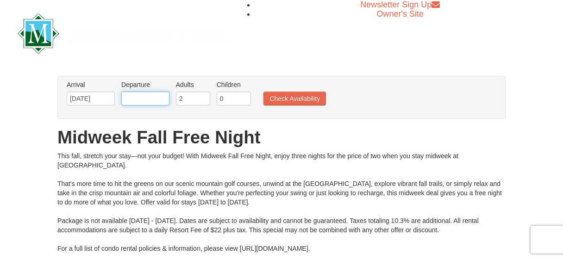
click at [148, 101] on input "text" at bounding box center [145, 99] width 48 height 14
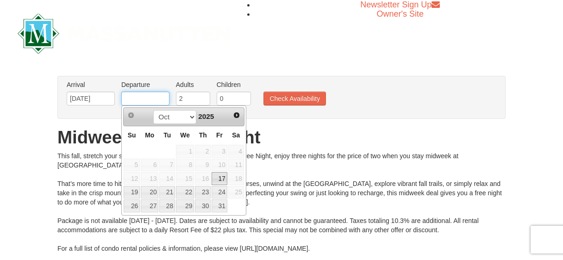
type input "10/19/2025"
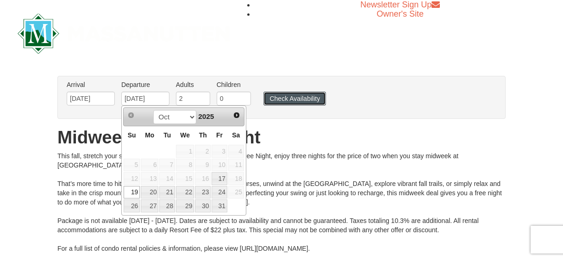
click at [280, 97] on button "Check Availability" at bounding box center [294, 99] width 63 height 14
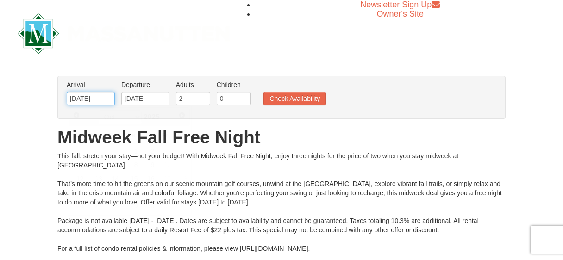
click at [104, 100] on input "[DATE]" at bounding box center [91, 99] width 48 height 14
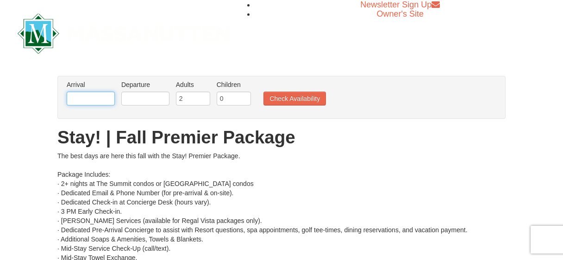
click at [77, 99] on input "text" at bounding box center [91, 99] width 48 height 14
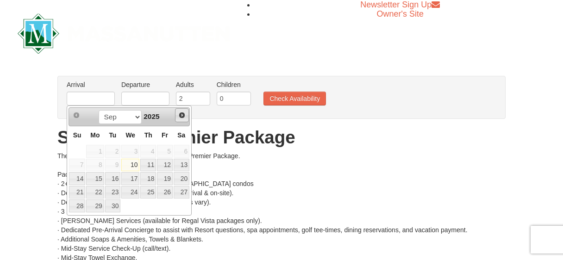
click at [181, 116] on span "Next" at bounding box center [181, 115] width 7 height 7
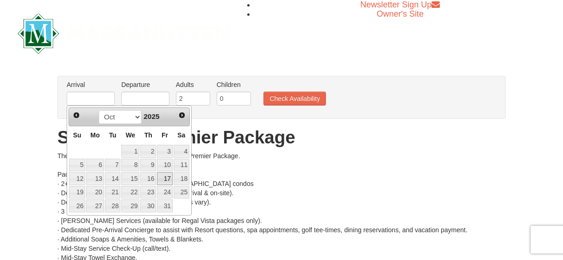
click at [169, 178] on link "17" at bounding box center [165, 178] width 16 height 13
type input "[DATE]"
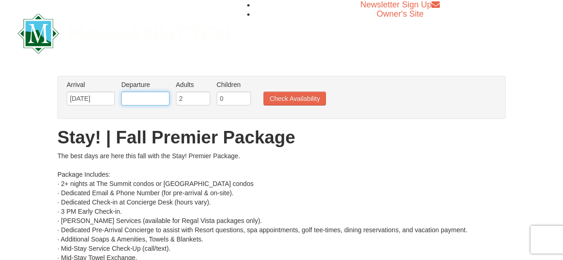
click at [149, 98] on input "text" at bounding box center [145, 99] width 48 height 14
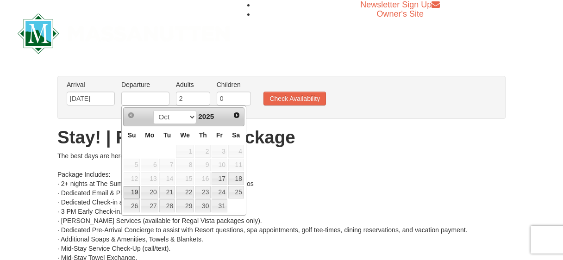
click at [136, 194] on link "19" at bounding box center [132, 192] width 16 height 13
type input "10/19/2025"
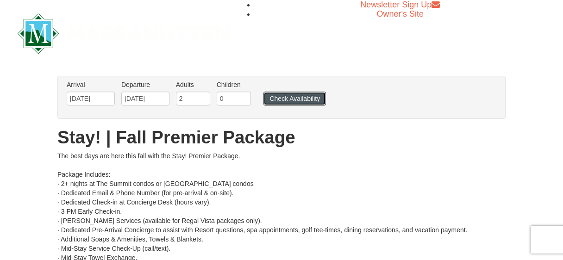
click at [301, 100] on button "Check Availability" at bounding box center [294, 99] width 63 height 14
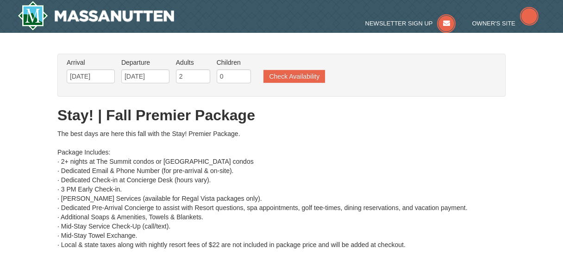
type input "[DATE]"
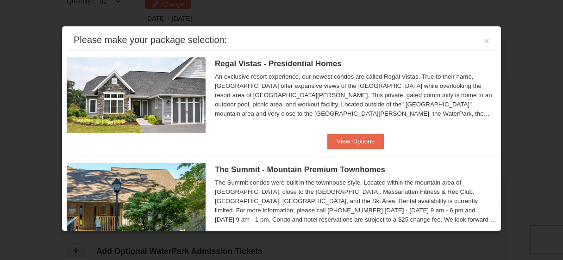
scroll to position [45, 0]
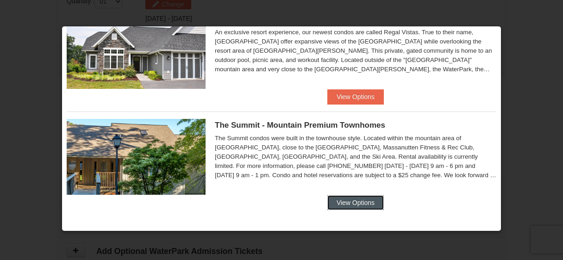
click at [345, 208] on button "View Options" at bounding box center [355, 202] width 56 height 15
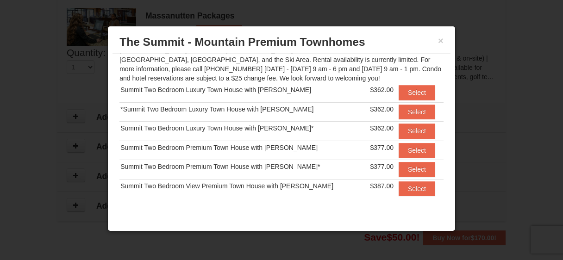
scroll to position [478, 0]
click at [441, 39] on button "×" at bounding box center [441, 40] width 6 height 9
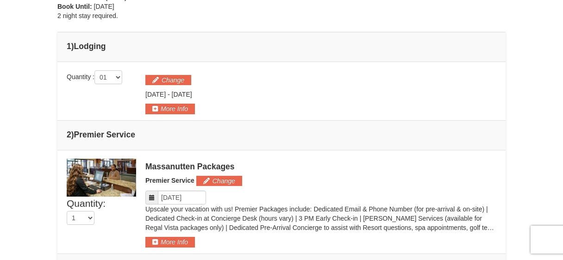
scroll to position [324, 0]
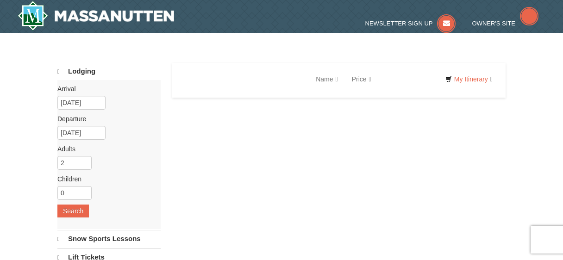
select select "9"
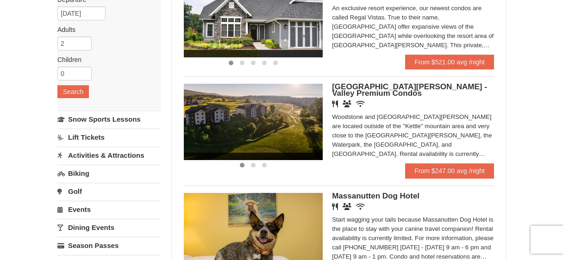
scroll to position [117, 0]
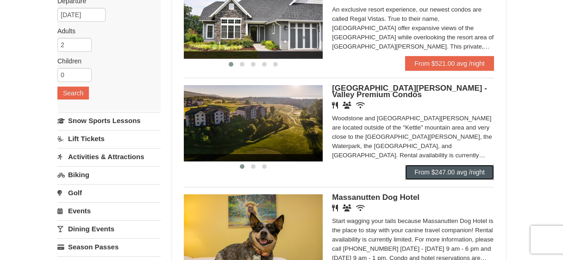
click at [427, 173] on link "From $247.00 avg /night" at bounding box center [449, 172] width 89 height 15
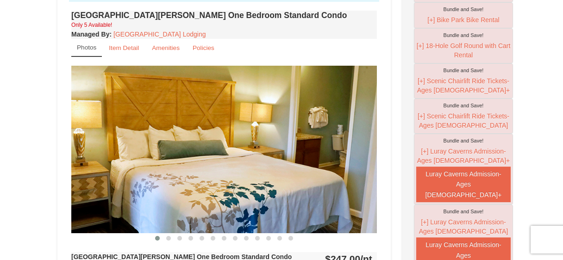
scroll to position [327, 0]
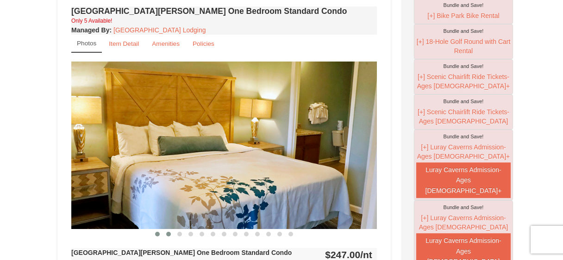
click at [169, 232] on span at bounding box center [168, 234] width 5 height 5
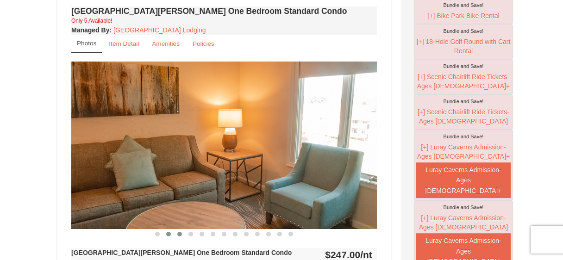
click at [176, 233] on button at bounding box center [179, 234] width 11 height 9
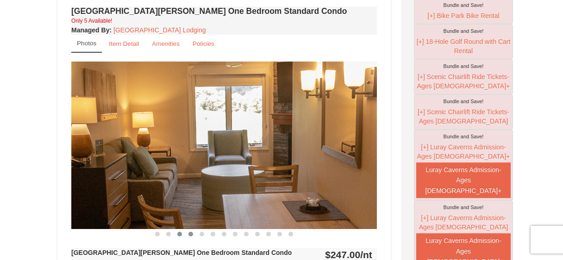
click at [189, 232] on span at bounding box center [190, 234] width 5 height 5
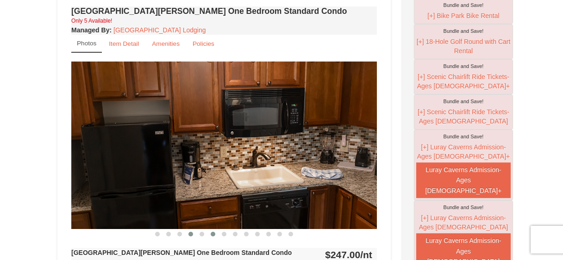
click at [214, 234] on span at bounding box center [213, 234] width 5 height 5
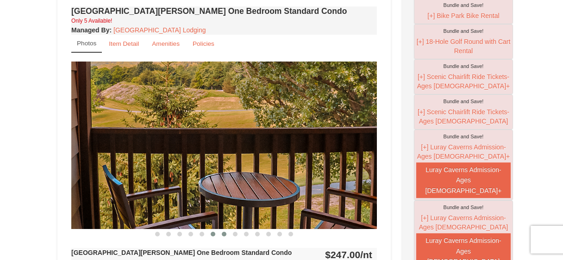
click at [224, 234] on span at bounding box center [224, 234] width 5 height 5
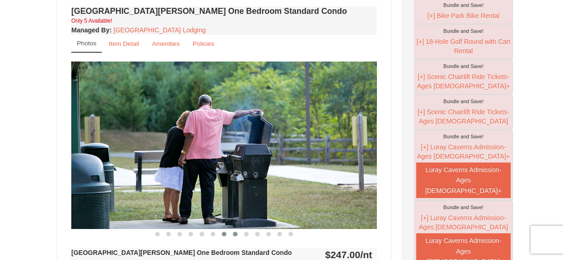
click at [234, 234] on span at bounding box center [235, 234] width 5 height 5
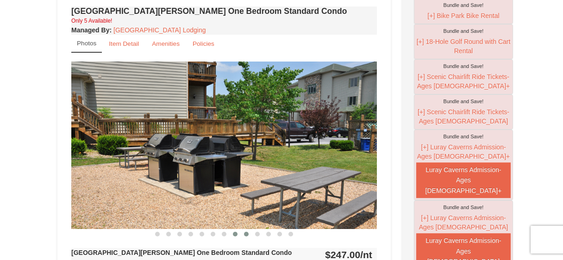
click at [246, 233] on span at bounding box center [246, 234] width 5 height 5
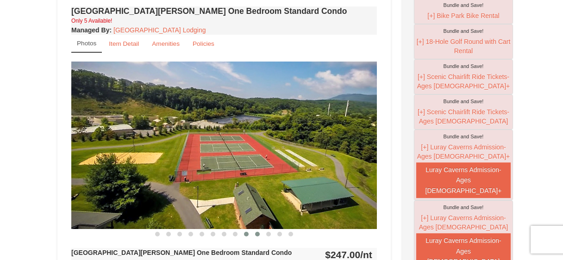
click at [257, 234] on span at bounding box center [257, 234] width 5 height 5
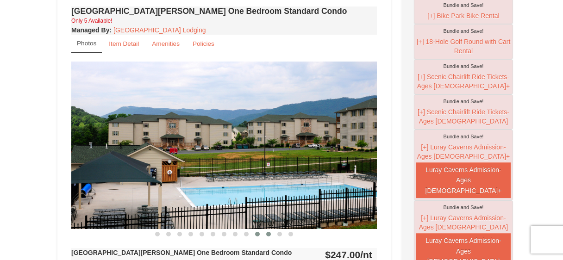
click at [272, 233] on button at bounding box center [268, 234] width 11 height 9
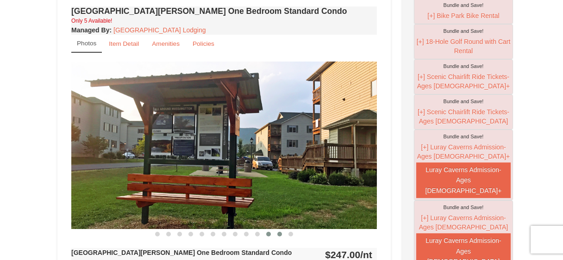
click at [279, 234] on span at bounding box center [279, 234] width 5 height 5
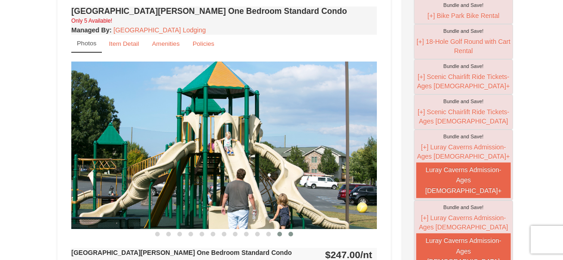
click at [291, 234] on span at bounding box center [290, 234] width 5 height 5
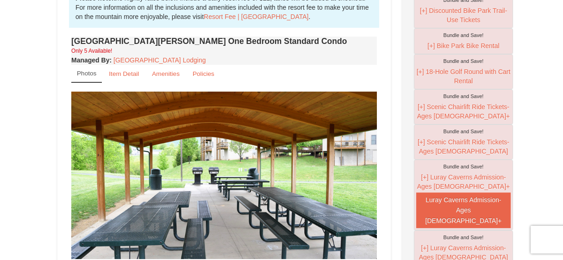
scroll to position [295, 0]
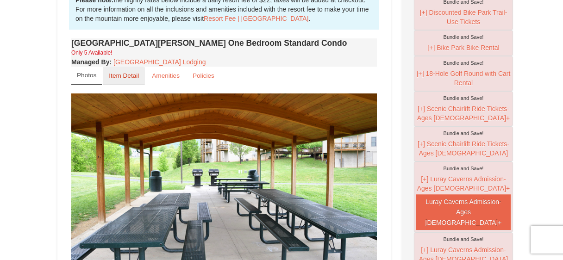
click at [125, 75] on small "Item Detail" at bounding box center [124, 75] width 30 height 7
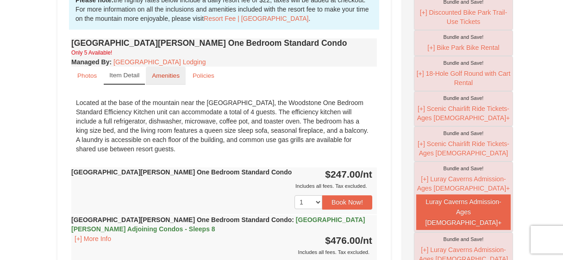
click at [170, 75] on small "Amenities" at bounding box center [166, 75] width 28 height 7
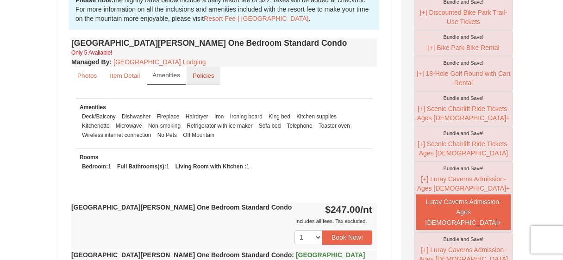
click at [202, 78] on small "Policies" at bounding box center [204, 75] width 22 height 7
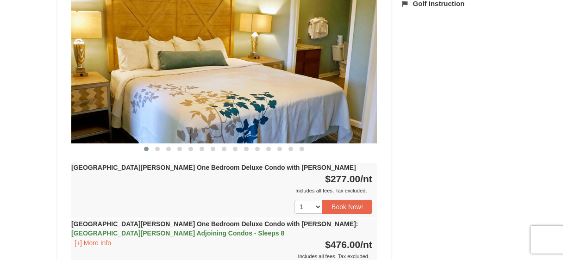
scroll to position [1075, 0]
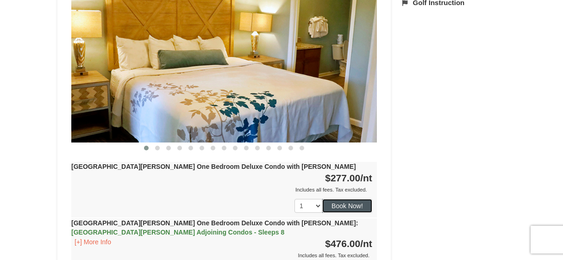
click at [351, 199] on button "Book Now!" at bounding box center [347, 206] width 50 height 14
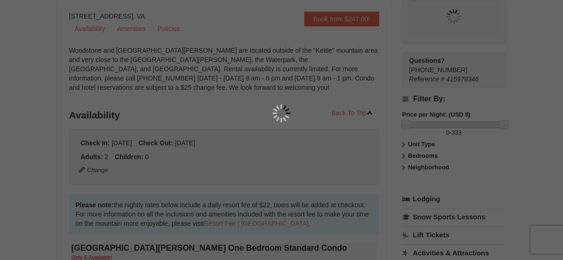
scroll to position [90, 0]
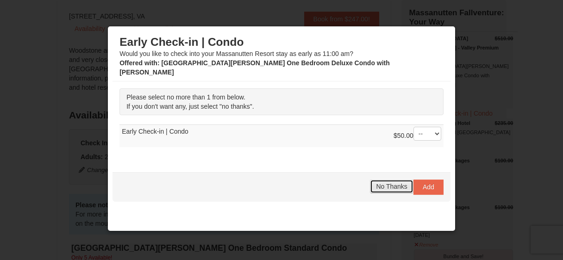
click at [384, 183] on span "No Thanks" at bounding box center [391, 186] width 31 height 7
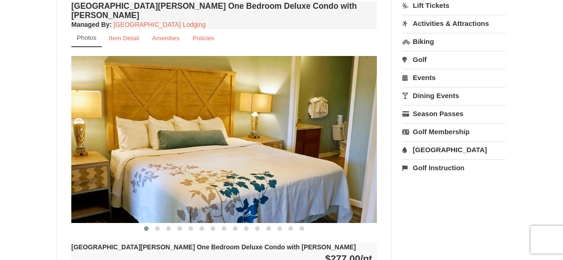
scroll to position [991, 0]
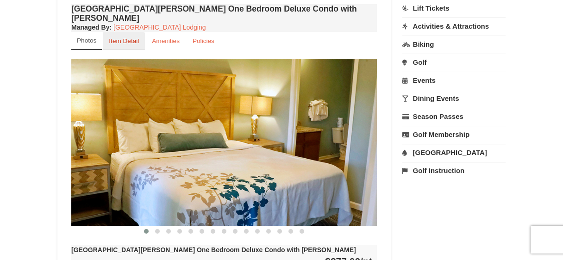
click at [121, 38] on small "Item Detail" at bounding box center [124, 41] width 30 height 7
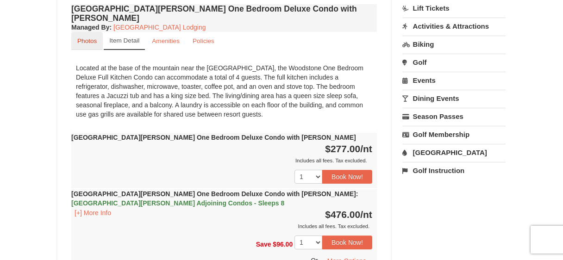
click at [84, 38] on small "Photos" at bounding box center [86, 41] width 19 height 7
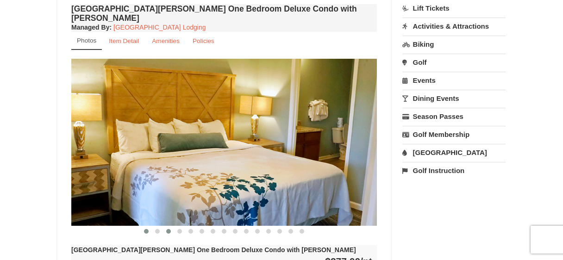
click at [169, 229] on span at bounding box center [168, 231] width 5 height 5
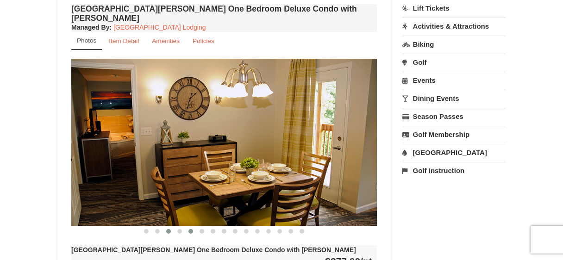
click at [190, 229] on span at bounding box center [190, 231] width 5 height 5
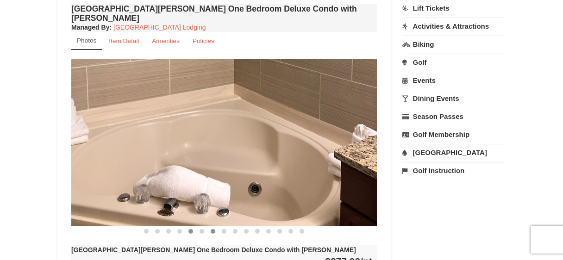
click at [212, 229] on span at bounding box center [213, 231] width 5 height 5
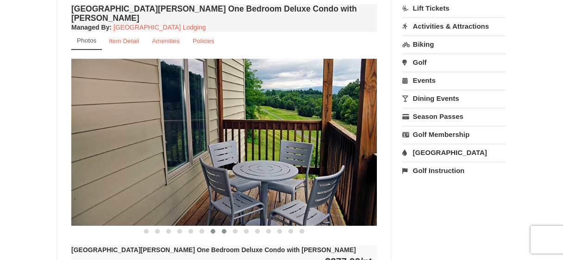
click at [226, 229] on span at bounding box center [224, 231] width 5 height 5
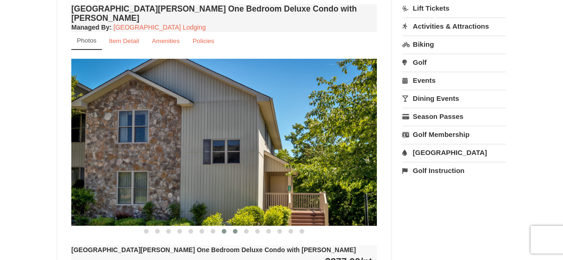
click at [238, 227] on button at bounding box center [235, 231] width 11 height 9
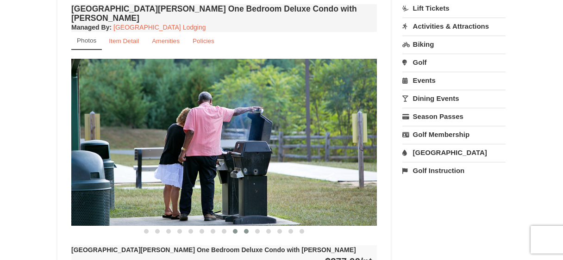
click at [246, 229] on span at bounding box center [246, 231] width 5 height 5
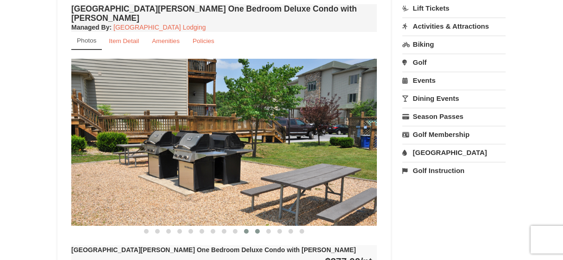
click at [261, 227] on button at bounding box center [257, 231] width 11 height 9
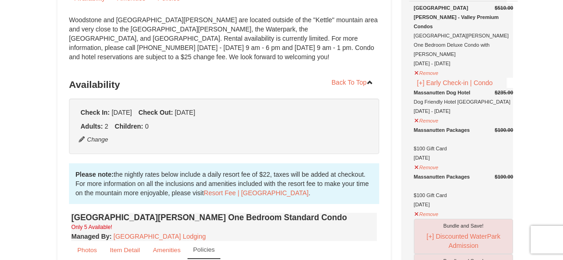
scroll to position [116, 0]
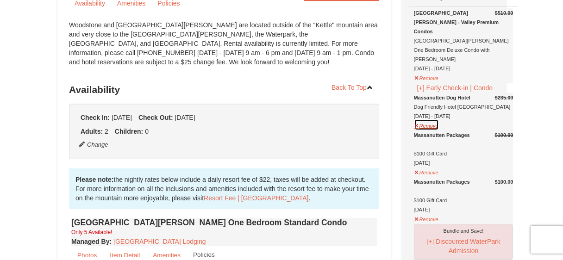
click at [427, 128] on button "Remove" at bounding box center [426, 125] width 25 height 12
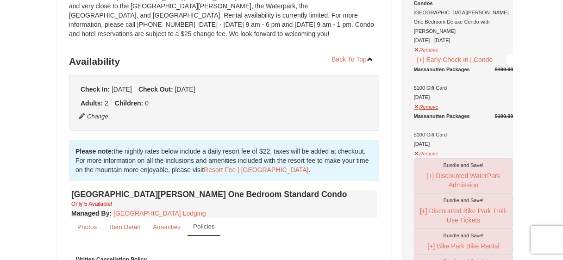
scroll to position [144, 0]
click at [430, 154] on button "Remove" at bounding box center [426, 153] width 25 height 12
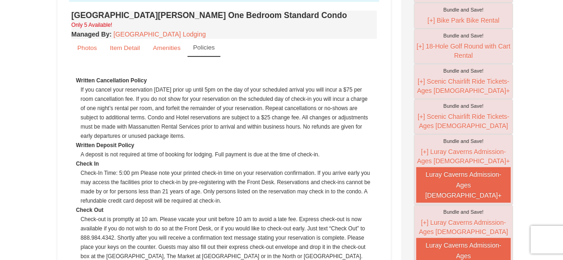
scroll to position [324, 0]
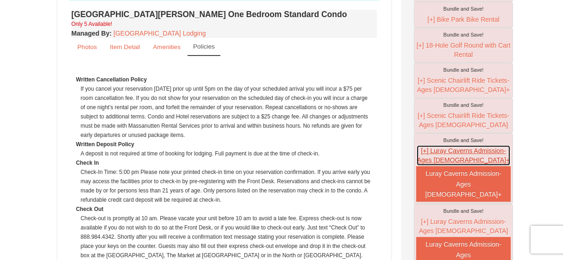
click at [437, 150] on button "[+] Luray Caverns Admission- Ages 13+" at bounding box center [463, 155] width 95 height 21
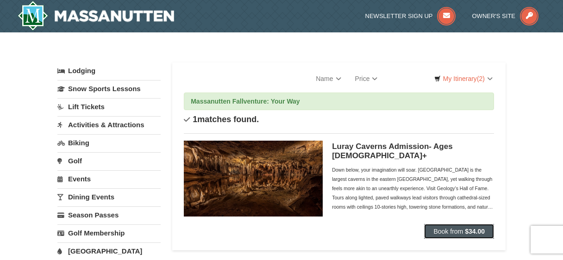
click at [460, 229] on span "Book from" at bounding box center [448, 231] width 30 height 7
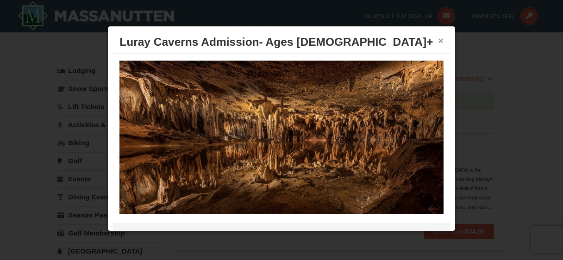
click at [442, 40] on button "×" at bounding box center [441, 40] width 6 height 9
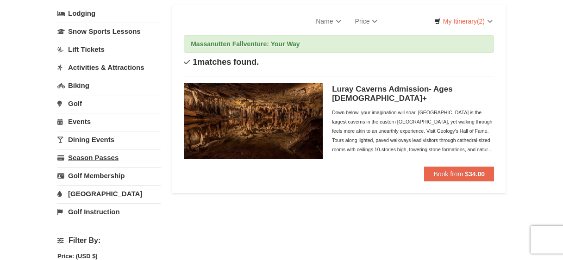
scroll to position [60, 0]
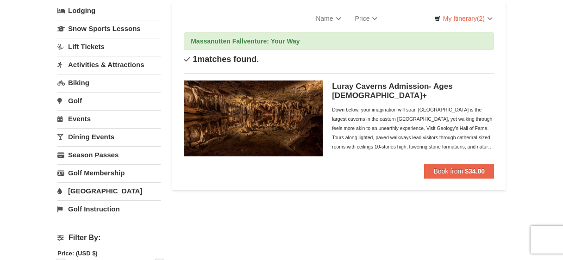
click at [103, 137] on link "Dining Events" at bounding box center [108, 136] width 103 height 17
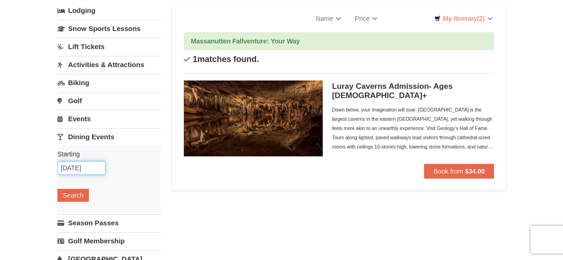
click at [100, 168] on input "09/10/2025" at bounding box center [81, 168] width 48 height 14
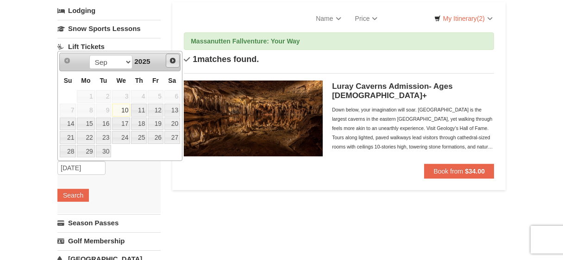
click at [172, 63] on span "Next" at bounding box center [172, 60] width 7 height 7
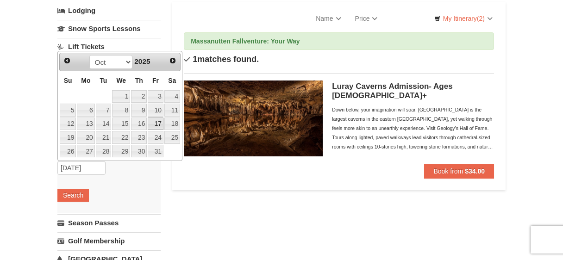
click at [159, 123] on link "17" at bounding box center [156, 124] width 16 height 13
type input "[DATE]"
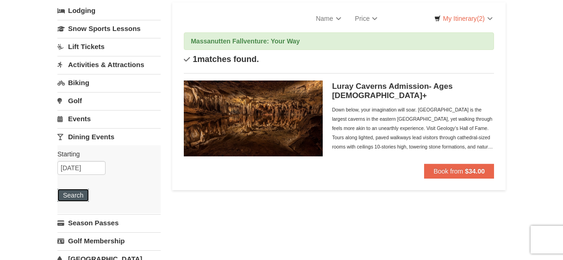
click at [83, 194] on button "Search" at bounding box center [72, 195] width 31 height 13
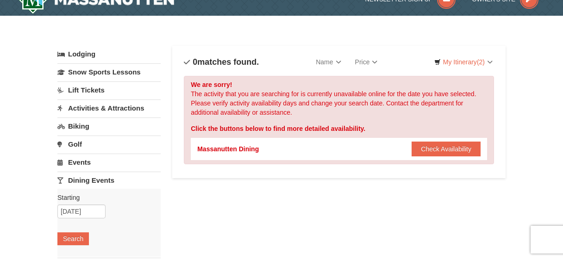
scroll to position [22, 0]
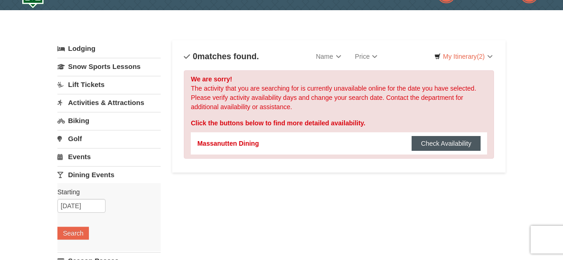
click at [421, 143] on button "Check Availability" at bounding box center [446, 143] width 69 height 15
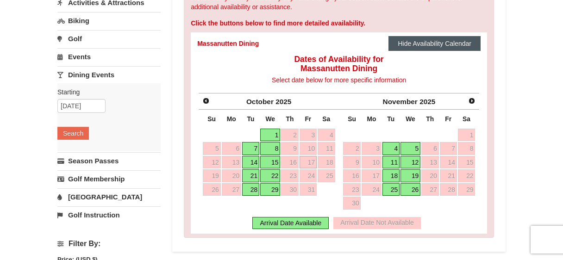
scroll to position [123, 0]
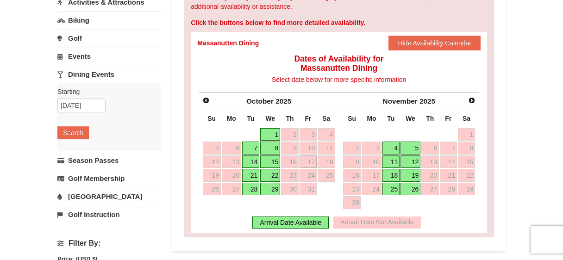
click at [308, 159] on link "17" at bounding box center [308, 162] width 17 height 13
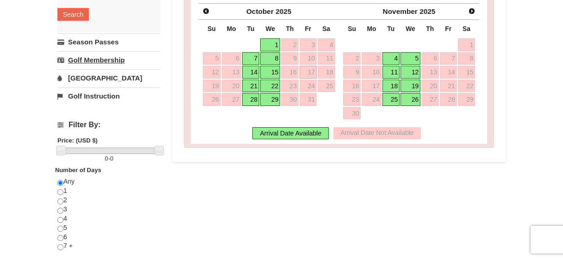
scroll to position [0, 0]
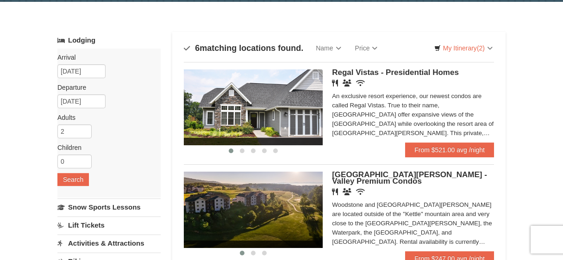
scroll to position [104, 0]
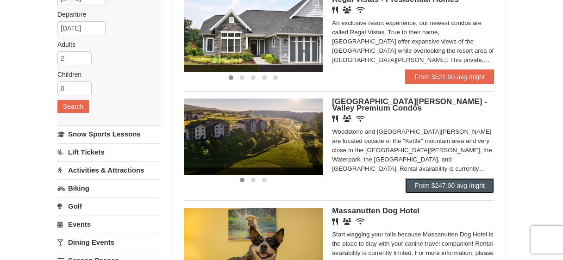
click at [448, 185] on link "From $247.00 avg /night" at bounding box center [449, 185] width 89 height 15
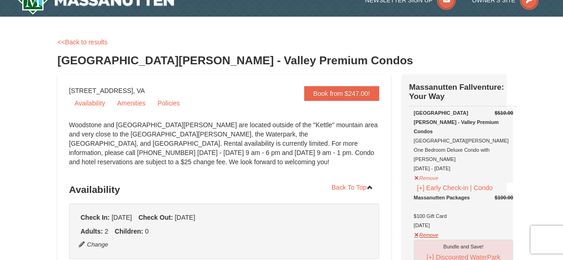
scroll to position [19, 0]
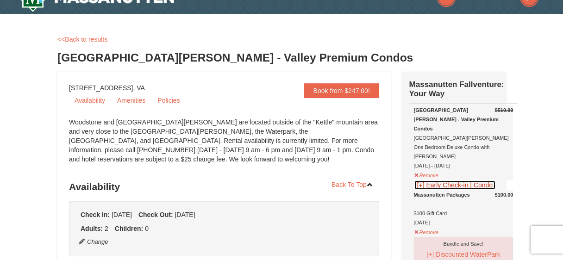
click at [447, 180] on button "[+] Early Check-in | Condo" at bounding box center [455, 185] width 82 height 10
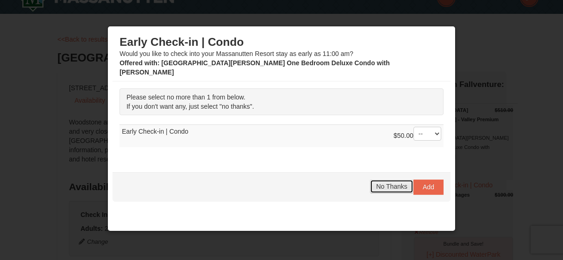
click at [394, 183] on span "No Thanks" at bounding box center [391, 186] width 31 height 7
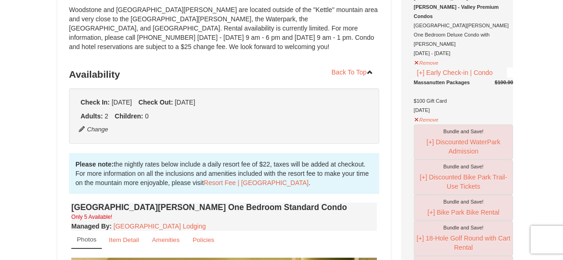
scroll to position [157, 0]
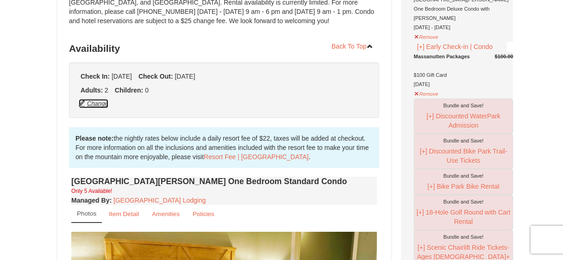
click at [100, 103] on button "Change" at bounding box center [93, 104] width 31 height 10
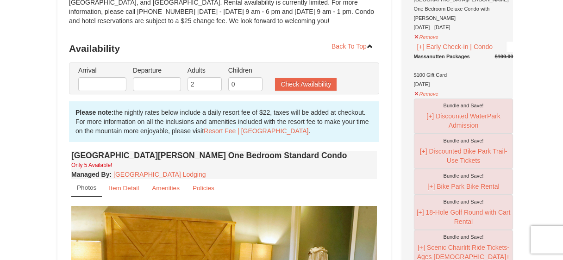
type input "[DATE]"
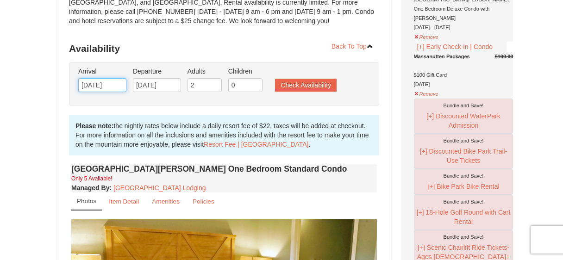
click at [122, 85] on input "[DATE]" at bounding box center [102, 85] width 48 height 14
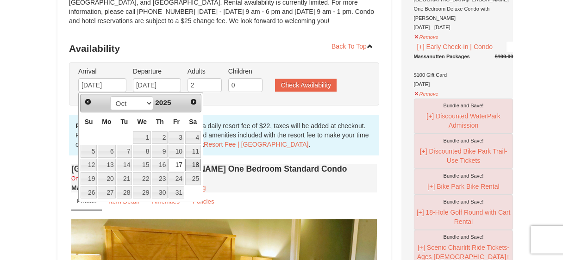
click at [198, 163] on link "18" at bounding box center [193, 165] width 16 height 13
type input "[DATE]"
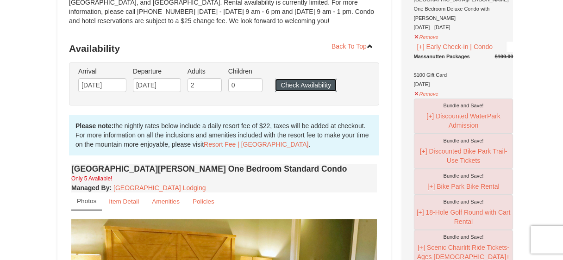
click at [307, 88] on button "Check Availability" at bounding box center [306, 85] width 62 height 13
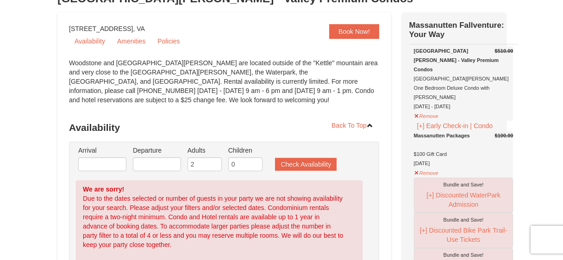
scroll to position [68, 0]
click at [426, 110] on button "Remove" at bounding box center [426, 116] width 25 height 12
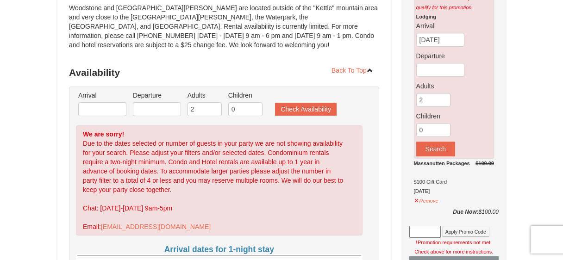
scroll to position [163, 0]
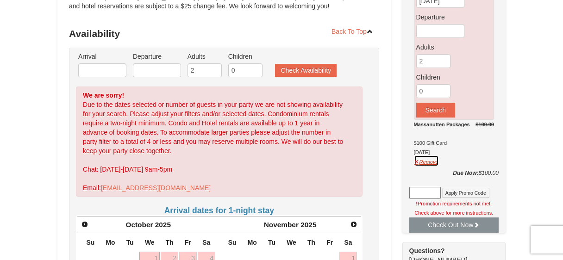
click at [430, 164] on button "Remove" at bounding box center [426, 161] width 25 height 12
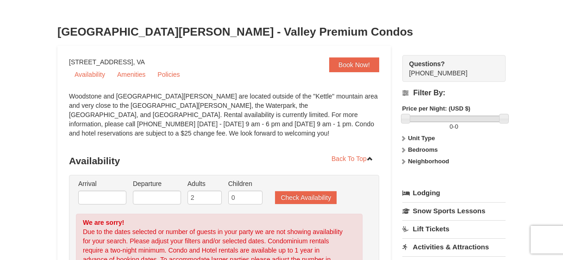
scroll to position [36, 0]
click at [414, 137] on strong "Unit Type" at bounding box center [421, 137] width 27 height 7
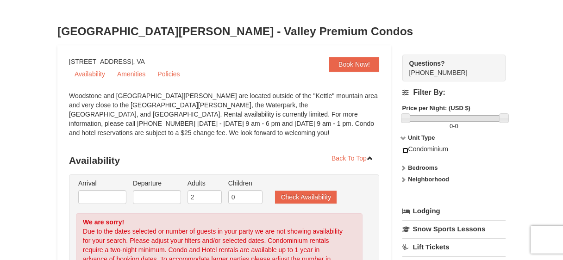
click at [405, 150] on input "checkbox" at bounding box center [405, 151] width 6 height 6
checkbox input "true"
click at [411, 167] on strong "Bedrooms" at bounding box center [423, 167] width 30 height 7
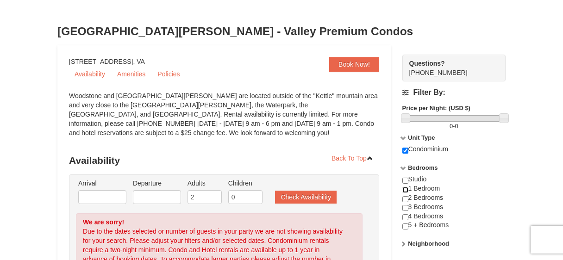
click at [406, 188] on input "checkbox" at bounding box center [405, 190] width 6 height 6
checkbox input "true"
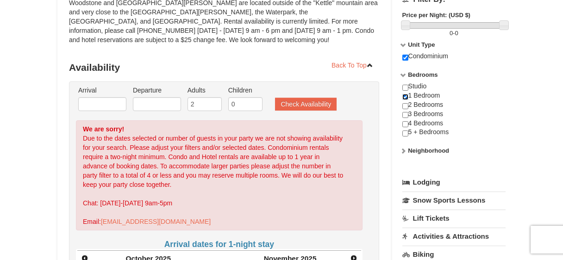
scroll to position [150, 0]
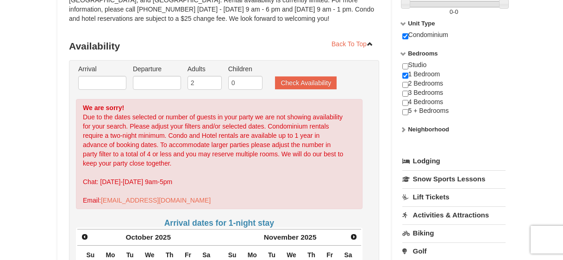
click at [431, 163] on link "Lodging" at bounding box center [453, 161] width 103 height 17
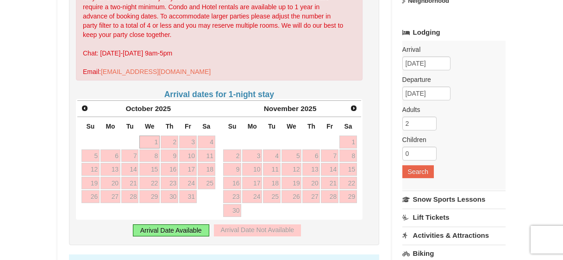
scroll to position [307, 0]
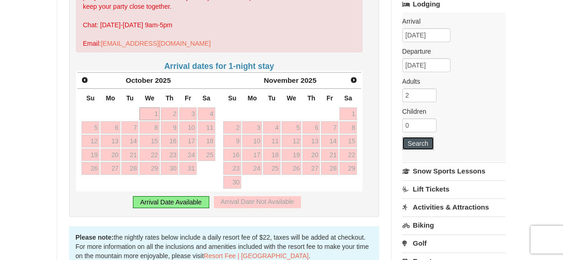
click at [417, 141] on button "Search" at bounding box center [417, 143] width 31 height 13
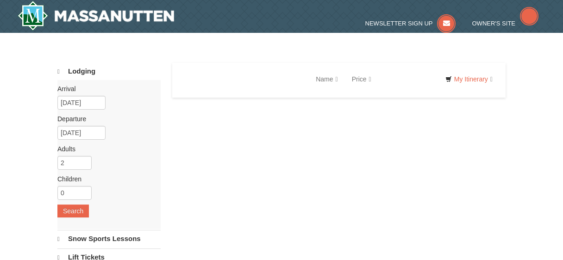
select select "9"
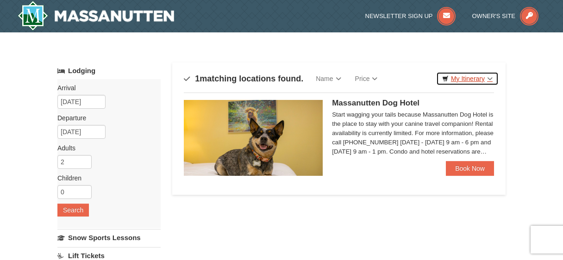
click at [479, 75] on link "My Itinerary" at bounding box center [467, 79] width 63 height 14
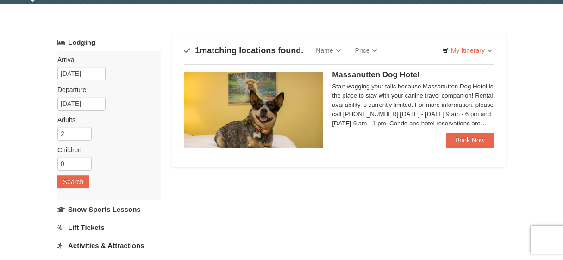
scroll to position [43, 0]
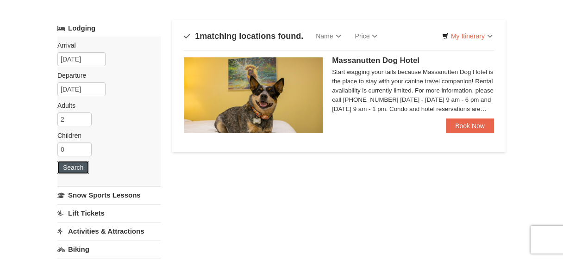
click at [81, 169] on button "Search" at bounding box center [72, 167] width 31 height 13
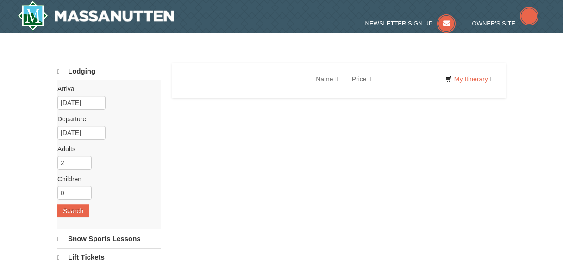
select select "9"
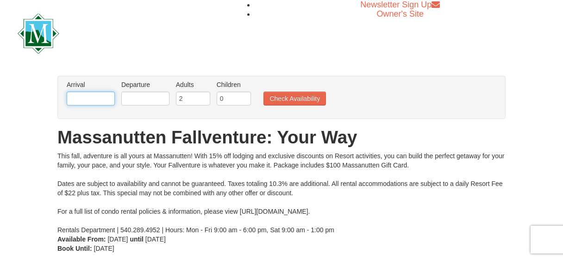
click at [100, 99] on input "text" at bounding box center [91, 99] width 48 height 14
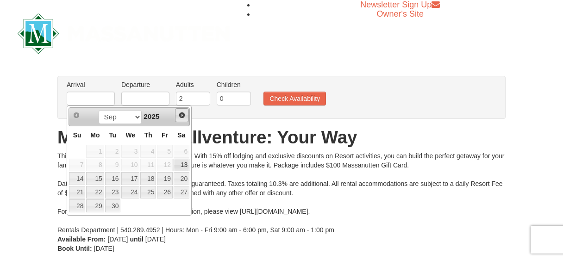
click at [181, 116] on span "Next" at bounding box center [181, 115] width 7 height 7
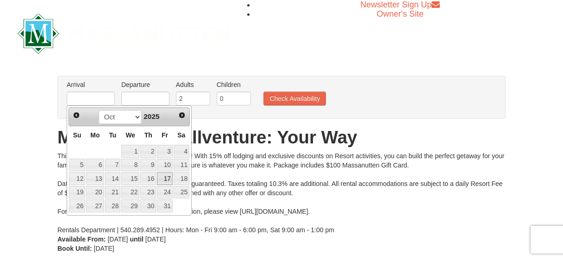
click at [165, 175] on link "17" at bounding box center [165, 178] width 16 height 13
type input "[DATE]"
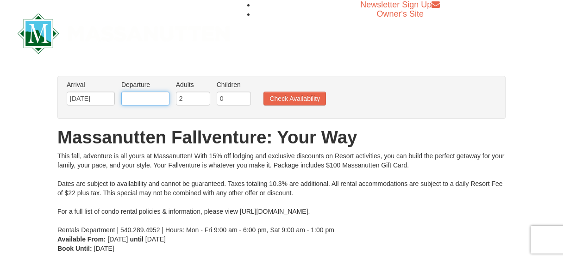
click at [148, 95] on input "text" at bounding box center [145, 99] width 48 height 14
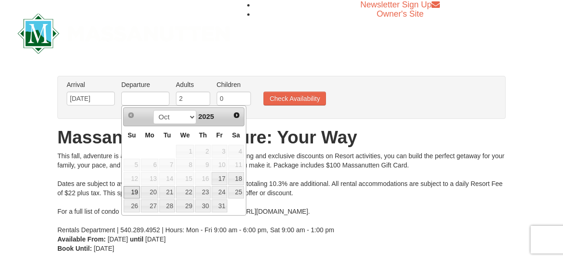
click at [133, 193] on link "19" at bounding box center [132, 192] width 16 height 13
type input "[DATE]"
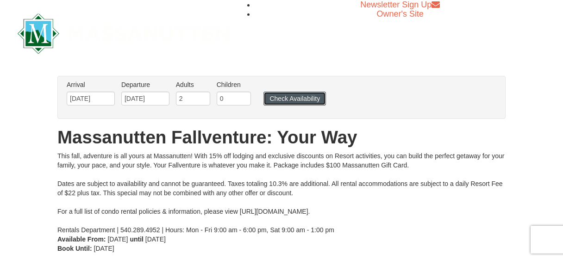
click at [296, 103] on button "Check Availability" at bounding box center [294, 99] width 63 height 14
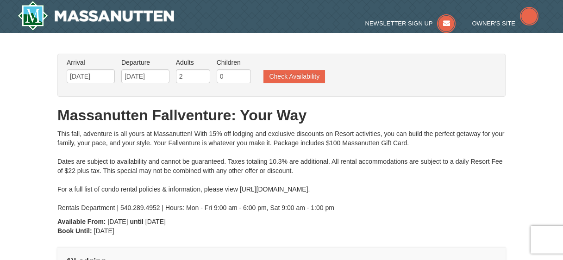
type input "[DATE]"
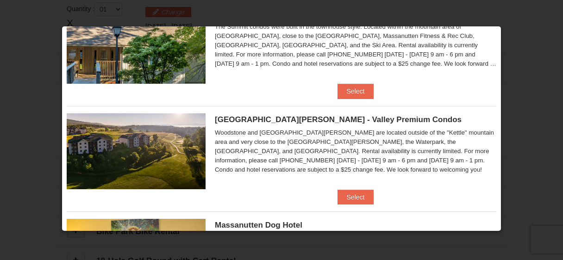
scroll to position [373, 0]
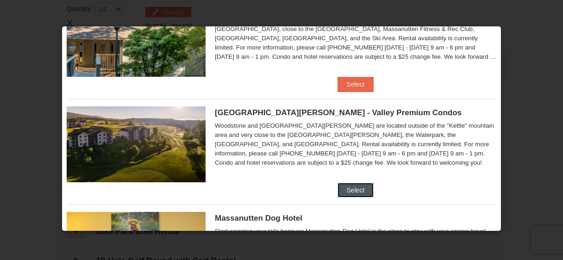
click at [351, 186] on button "Select" at bounding box center [356, 190] width 37 height 15
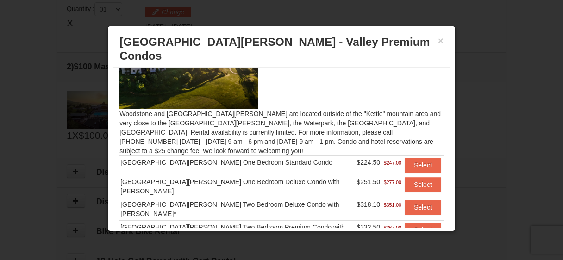
scroll to position [44, 0]
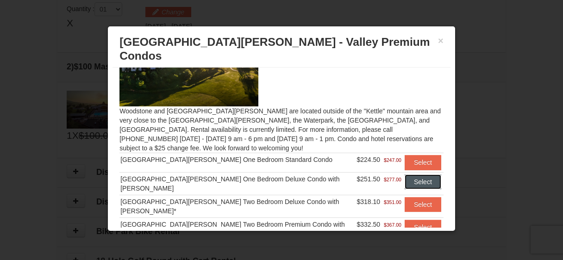
click at [414, 175] on button "Select" at bounding box center [423, 182] width 37 height 15
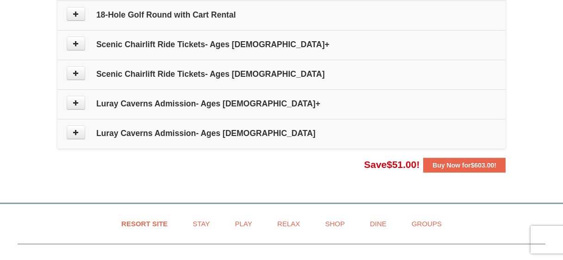
scroll to position [571, 0]
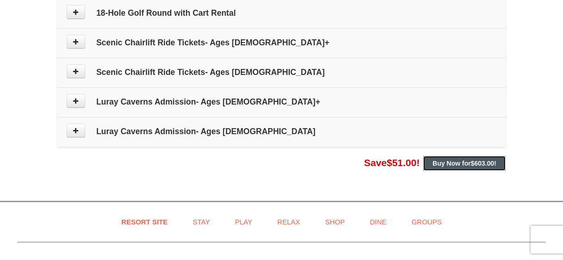
click at [448, 164] on strong "Buy Now for $603.00 !" at bounding box center [465, 163] width 64 height 7
click at [451, 160] on strong "Buy Now for $603.00 !" at bounding box center [465, 163] width 64 height 7
